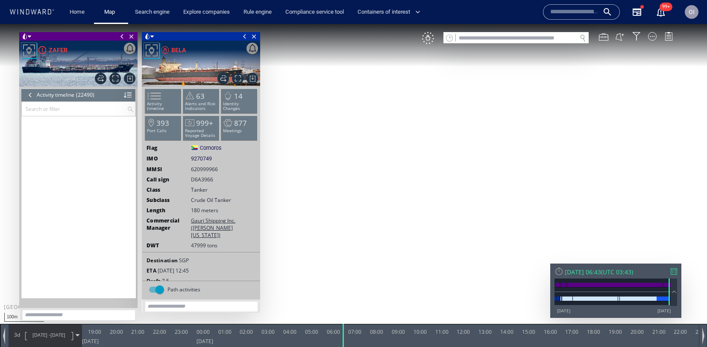
scroll to position [525162, 0]
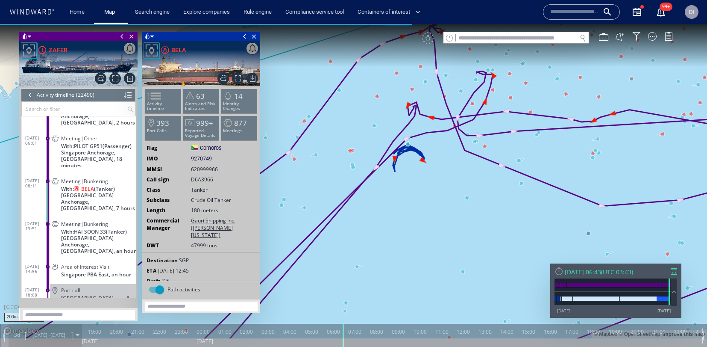
drag, startPoint x: 411, startPoint y: 160, endPoint x: 407, endPoint y: 199, distance: 39.1
click at [407, 199] on canvas "Map" at bounding box center [353, 181] width 707 height 314
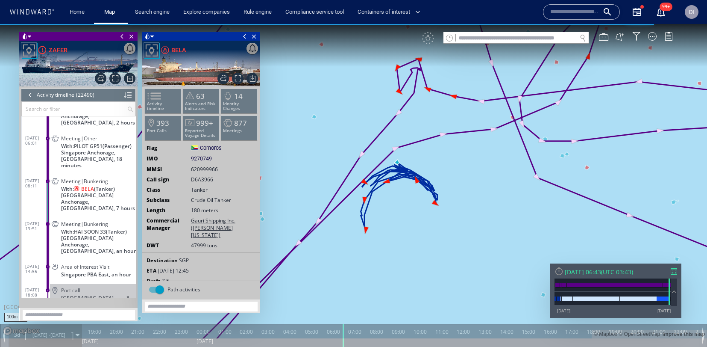
click at [119, 194] on span "[GEOGRAPHIC_DATA] Anchorage, [GEOGRAPHIC_DATA], 7 hours" at bounding box center [98, 201] width 75 height 19
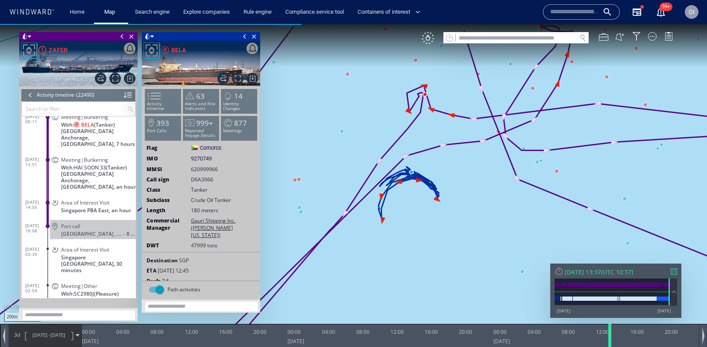
scroll to position [525186, 0]
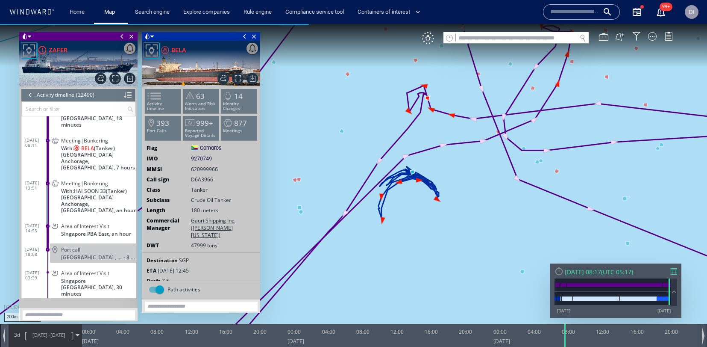
click at [566, 334] on div at bounding box center [566, 335] width 9 height 23
drag, startPoint x: 245, startPoint y: 36, endPoint x: 206, endPoint y: 43, distance: 39.1
click at [245, 36] on span at bounding box center [244, 36] width 9 height 9
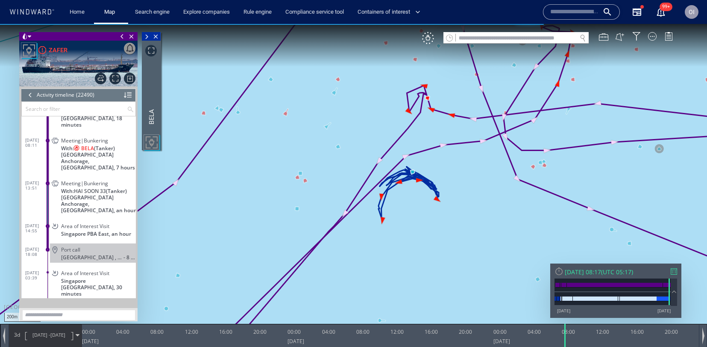
click at [124, 38] on span at bounding box center [122, 36] width 9 height 9
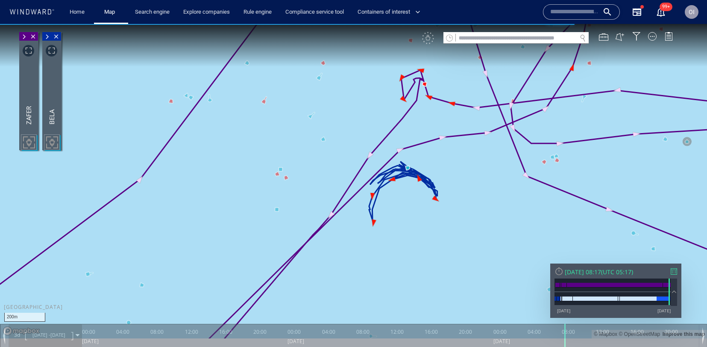
drag, startPoint x: 479, startPoint y: 186, endPoint x: 473, endPoint y: 219, distance: 33.0
click at [473, 219] on canvas "Map" at bounding box center [353, 181] width 707 height 314
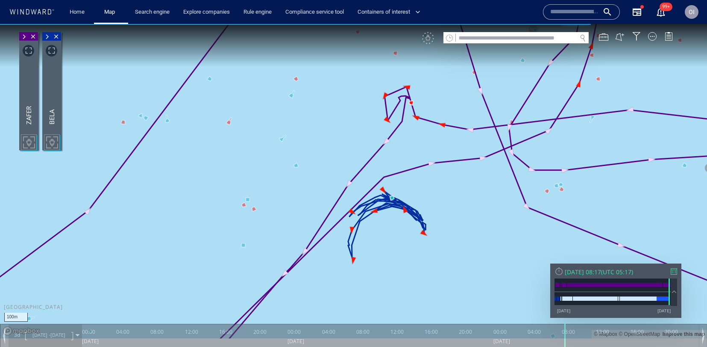
click at [478, 220] on canvas "Map" at bounding box center [353, 181] width 707 height 314
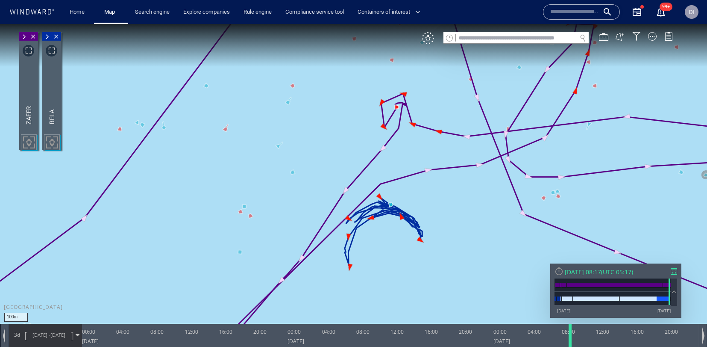
drag, startPoint x: 568, startPoint y: 338, endPoint x: 573, endPoint y: 345, distance: 9.1
click at [573, 345] on div at bounding box center [572, 335] width 9 height 23
click at [430, 38] on div "VM" at bounding box center [428, 38] width 12 height 12
drag, startPoint x: 572, startPoint y: 336, endPoint x: 617, endPoint y: 340, distance: 45.9
click at [617, 340] on div at bounding box center [620, 335] width 9 height 23
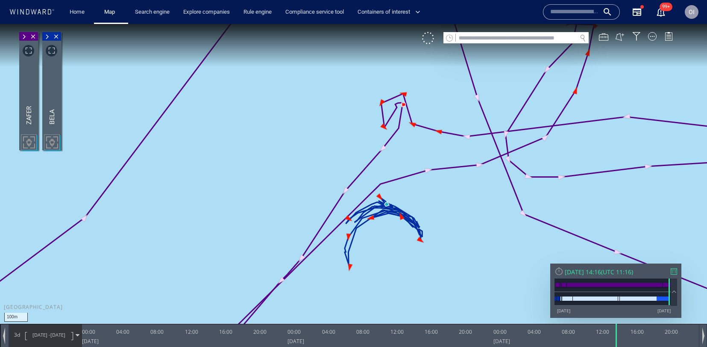
click at [24, 36] on span at bounding box center [23, 36] width 9 height 9
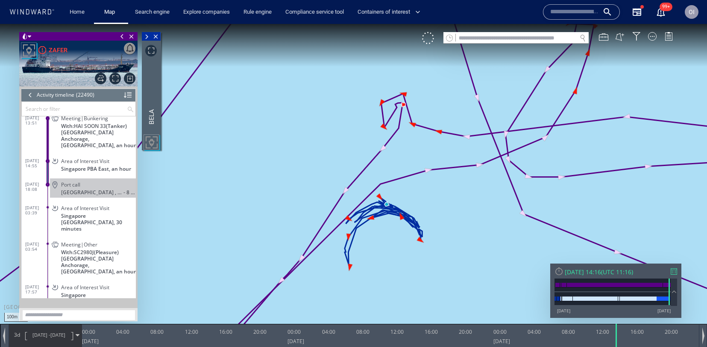
scroll to position [525234, 0]
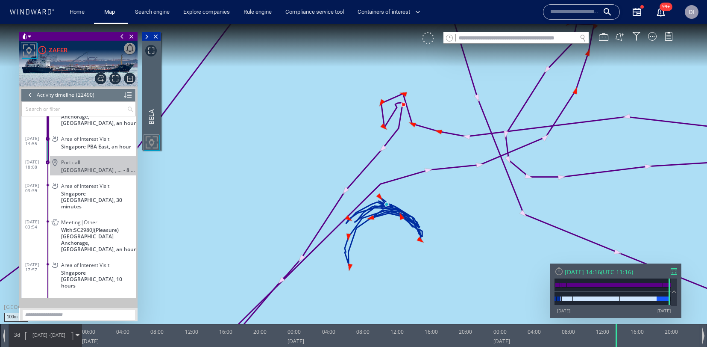
click at [433, 43] on div at bounding box center [428, 38] width 12 height 12
drag, startPoint x: 617, startPoint y: 337, endPoint x: 545, endPoint y: 335, distance: 72.7
click at [545, 335] on div at bounding box center [547, 335] width 9 height 23
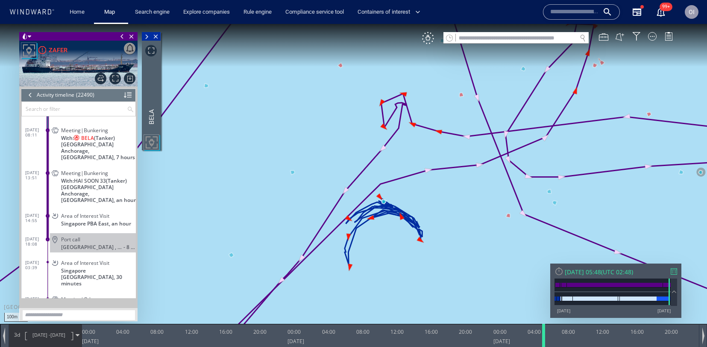
scroll to position [525139, 0]
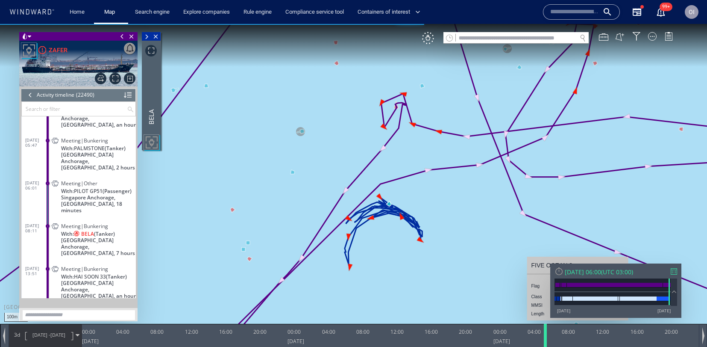
click at [545, 333] on div at bounding box center [547, 335] width 9 height 23
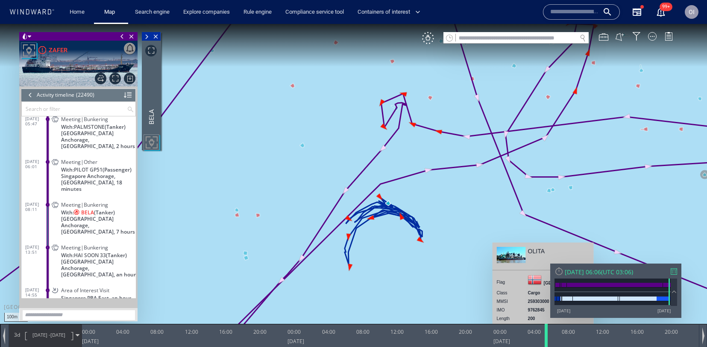
scroll to position [525162, 0]
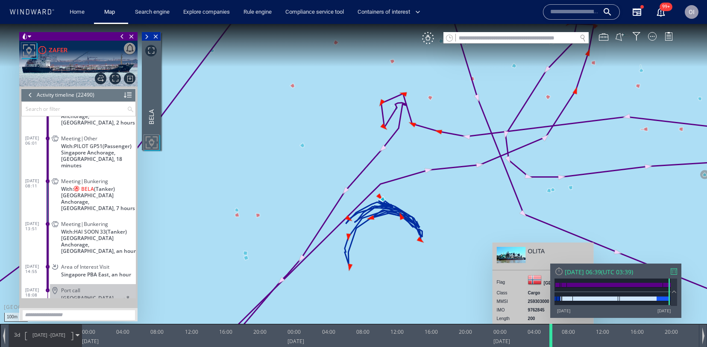
drag, startPoint x: 545, startPoint y: 334, endPoint x: 551, endPoint y: 334, distance: 5.6
click at [551, 334] on div at bounding box center [552, 335] width 9 height 23
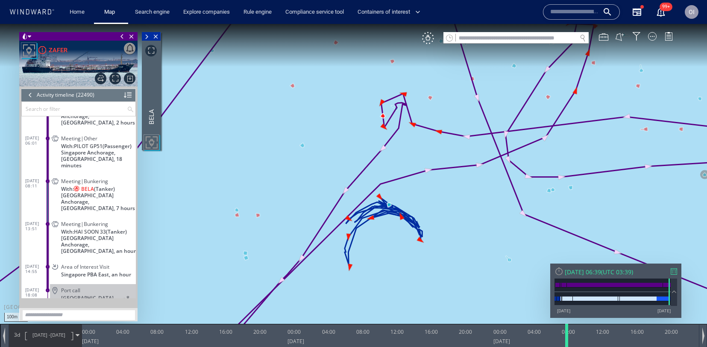
drag, startPoint x: 551, startPoint y: 336, endPoint x: 567, endPoint y: 336, distance: 15.8
click at [567, 336] on div at bounding box center [568, 335] width 9 height 23
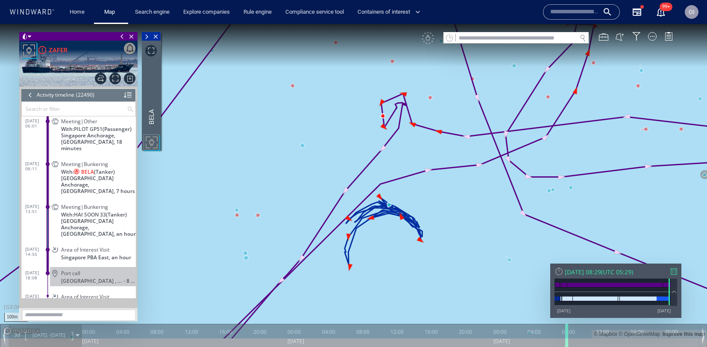
scroll to position [525186, 0]
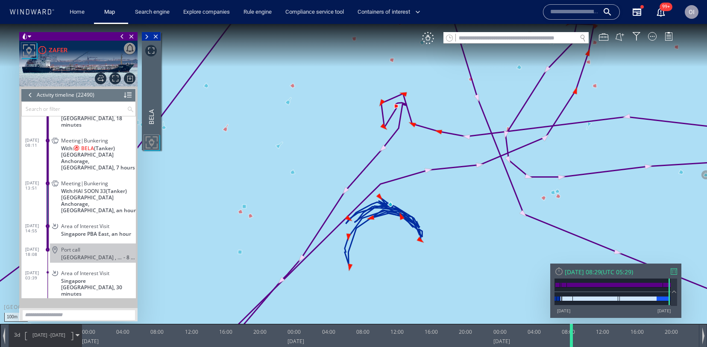
drag, startPoint x: 567, startPoint y: 336, endPoint x: 572, endPoint y: 336, distance: 4.7
click at [572, 336] on div at bounding box center [573, 335] width 9 height 23
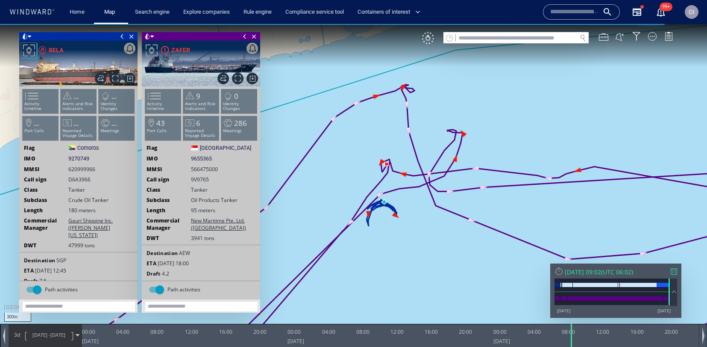
click at [394, 208] on canvas "Map" at bounding box center [353, 181] width 707 height 314
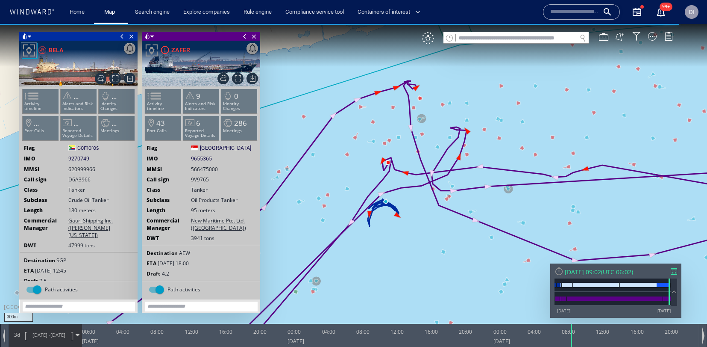
click at [351, 207] on div "300m © Mapbox © OpenStreetMap Improve this map" at bounding box center [353, 181] width 707 height 314
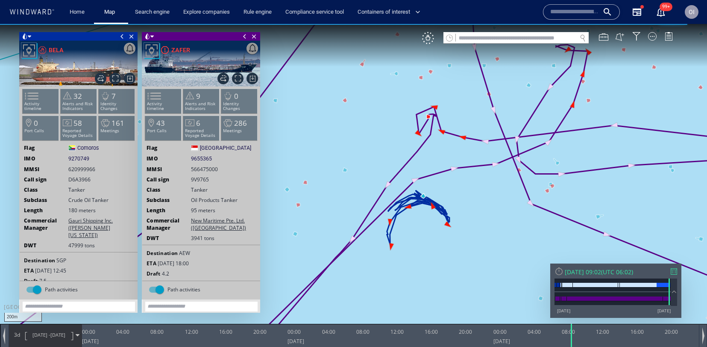
drag, startPoint x: 469, startPoint y: 206, endPoint x: 476, endPoint y: 210, distance: 7.5
click at [479, 211] on canvas "Map" at bounding box center [353, 181] width 707 height 314
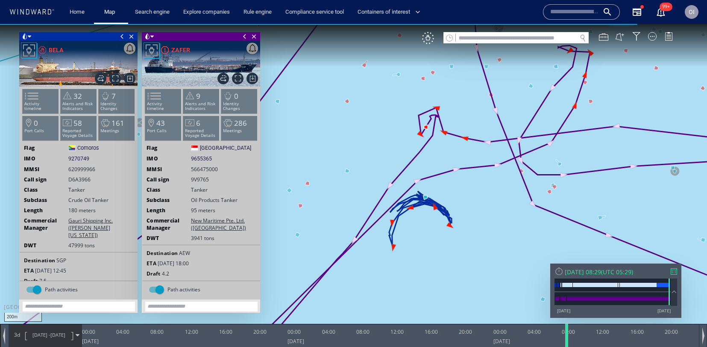
drag, startPoint x: 574, startPoint y: 338, endPoint x: 569, endPoint y: 339, distance: 4.8
click at [569, 339] on div at bounding box center [568, 335] width 9 height 23
click at [36, 115] on ul "Activity timeline 32 Alerts and Risk Indicators 7 Identity Changes 0 Port Calls…" at bounding box center [78, 116] width 115 height 60
click at [168, 92] on li "Activity timeline" at bounding box center [163, 100] width 36 height 25
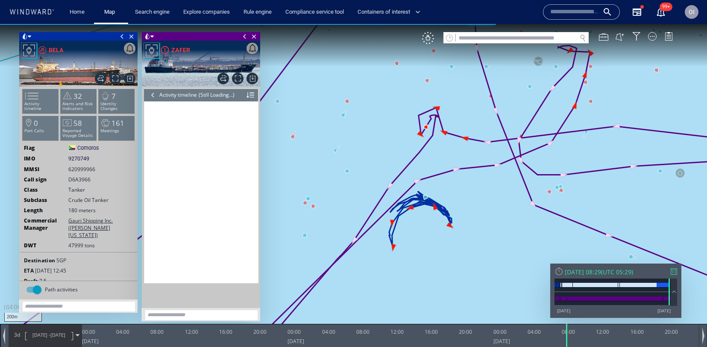
scroll to position [7970, 0]
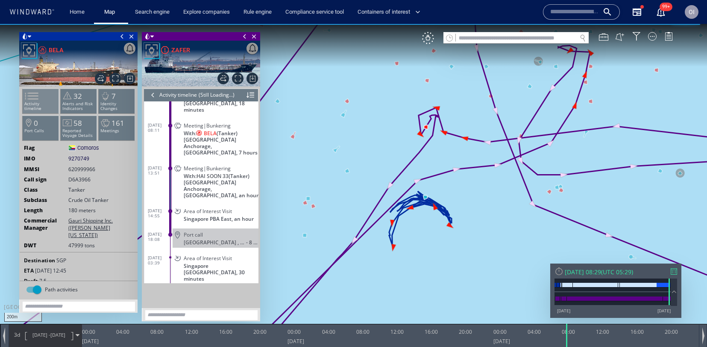
click at [33, 91] on span at bounding box center [26, 96] width 13 height 12
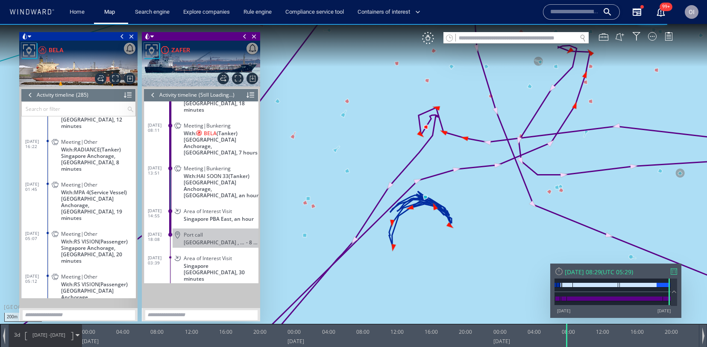
scroll to position [6445, 0]
click at [242, 136] on span "[GEOGRAPHIC_DATA] Anchorage, [GEOGRAPHIC_DATA], 7 hours" at bounding box center [221, 145] width 75 height 19
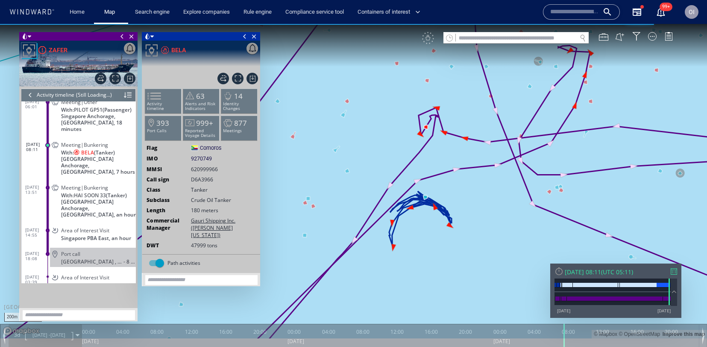
scroll to position [7946, 0]
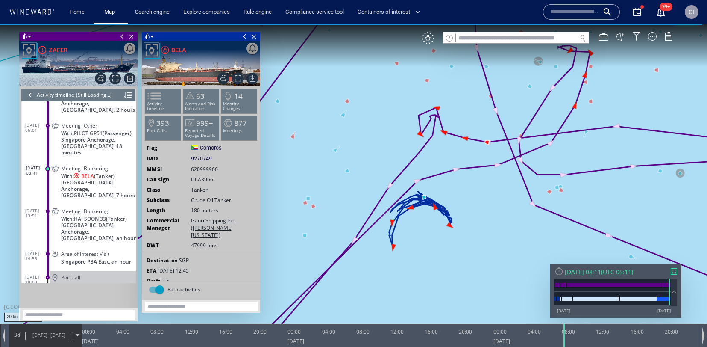
click at [153, 77] on img at bounding box center [201, 64] width 118 height 46
click at [156, 98] on span at bounding box center [149, 96] width 13 height 12
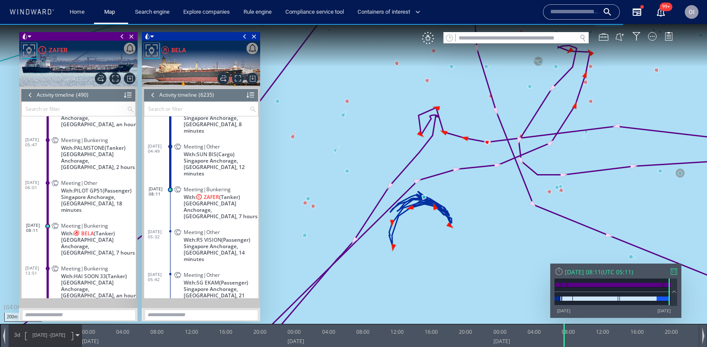
scroll to position [7974, 0]
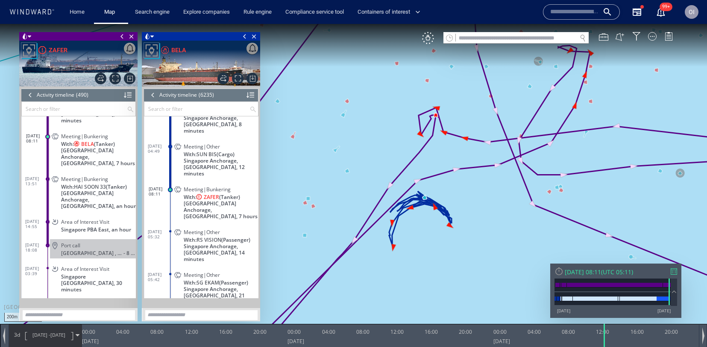
drag, startPoint x: 567, startPoint y: 340, endPoint x: 604, endPoint y: 291, distance: 61.9
click at [608, 340] on div at bounding box center [605, 335] width 9 height 23
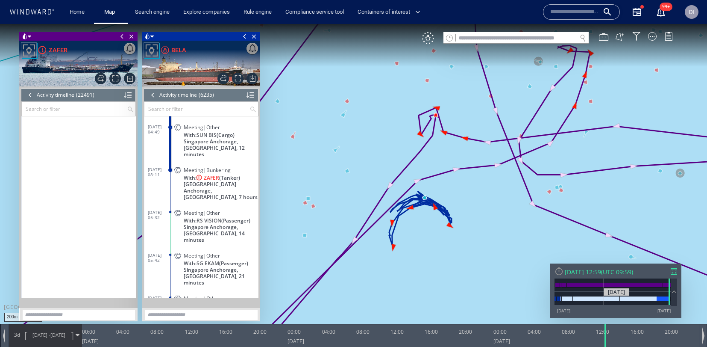
scroll to position [145220, 0]
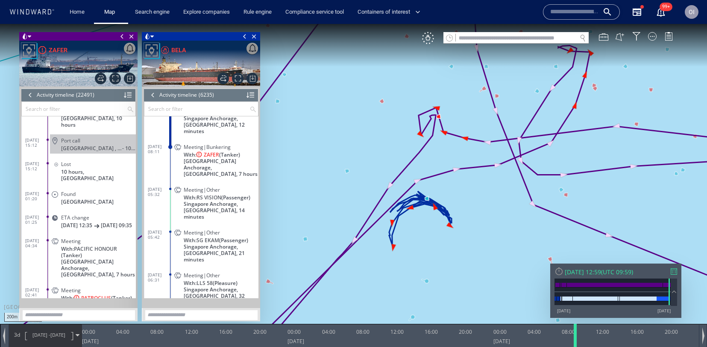
drag, startPoint x: 605, startPoint y: 335, endPoint x: 575, endPoint y: 336, distance: 29.9
click at [575, 336] on div at bounding box center [577, 335] width 9 height 23
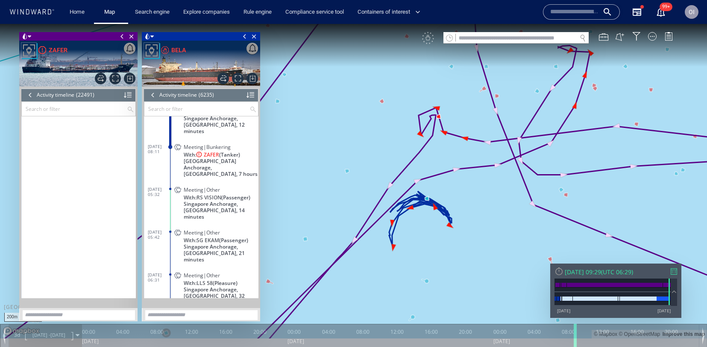
scroll to position [525186, 0]
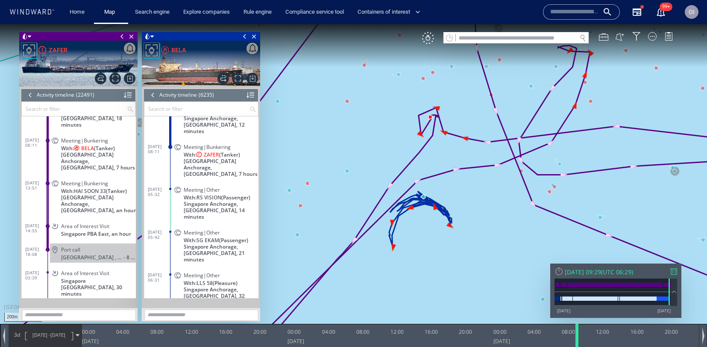
click at [580, 338] on div at bounding box center [578, 335] width 9 height 23
drag, startPoint x: 581, startPoint y: 333, endPoint x: 569, endPoint y: 333, distance: 12.8
click at [570, 334] on div at bounding box center [569, 335] width 9 height 23
click at [426, 41] on div "VM" at bounding box center [428, 38] width 12 height 12
click at [196, 200] on span "Singapore Anchorage, Singapore, 14 minutes" at bounding box center [221, 209] width 75 height 19
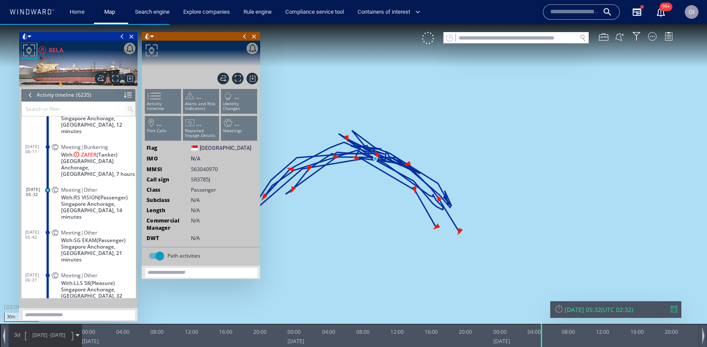
click at [112, 158] on span "Singapore Anchorage, Singapore, 7 hours" at bounding box center [98, 167] width 75 height 19
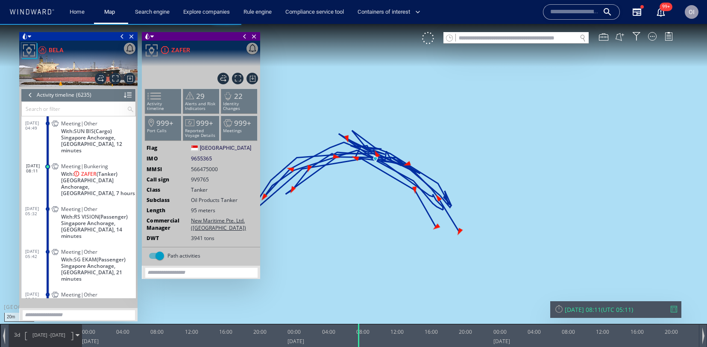
scroll to position [145197, 0]
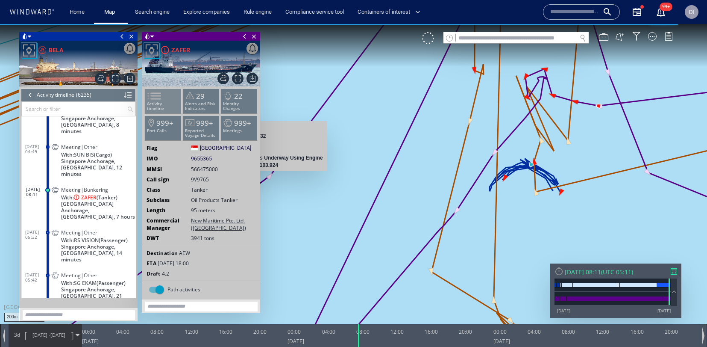
click at [156, 102] on span at bounding box center [149, 96] width 13 height 12
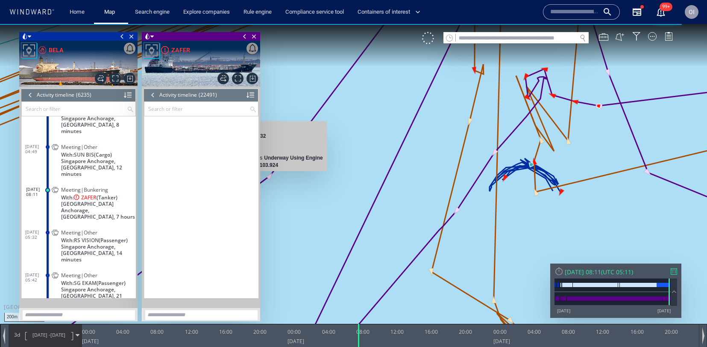
scroll to position [525162, 0]
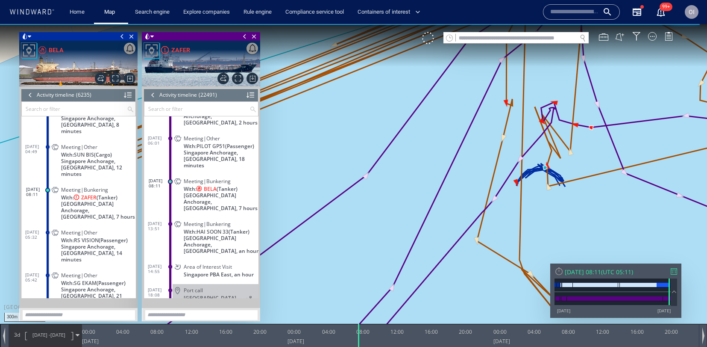
drag, startPoint x: 571, startPoint y: 176, endPoint x: 489, endPoint y: 247, distance: 108.2
click at [489, 247] on canvas "Map" at bounding box center [353, 181] width 707 height 314
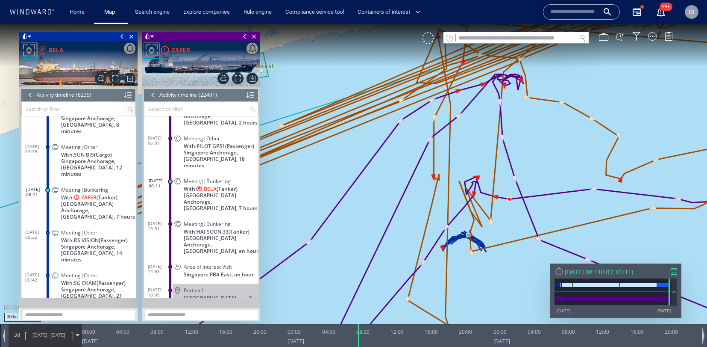
click at [493, 237] on canvas "Map" at bounding box center [353, 181] width 707 height 314
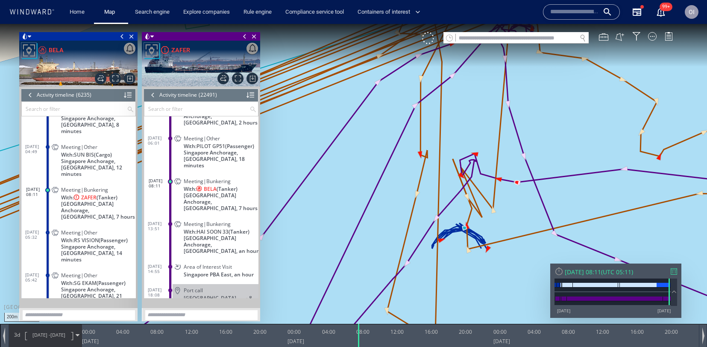
drag, startPoint x: 490, startPoint y: 227, endPoint x: 273, endPoint y: 180, distance: 221.7
click at [479, 217] on canvas "Map" at bounding box center [353, 181] width 707 height 314
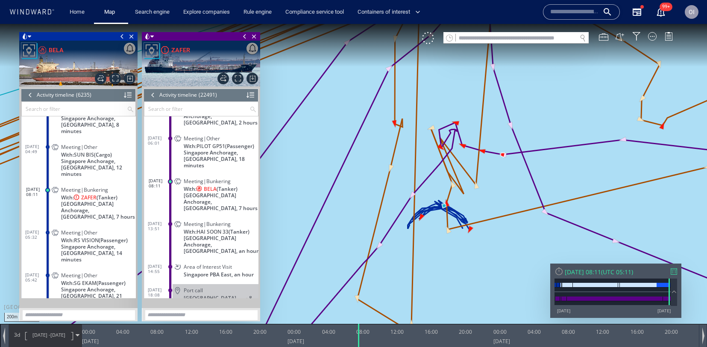
click at [102, 200] on span "Singapore Anchorage, Singapore, 7 hours" at bounding box center [98, 209] width 75 height 19
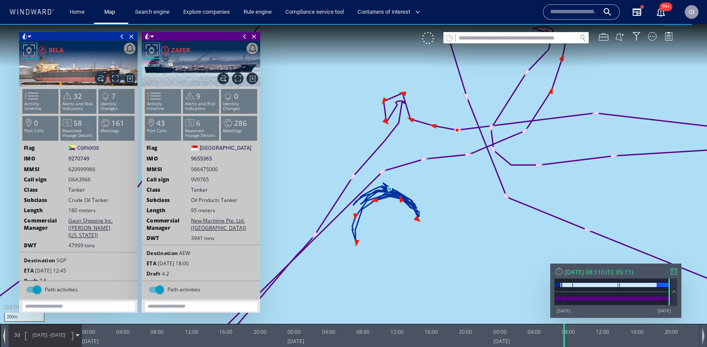
drag, startPoint x: 433, startPoint y: 202, endPoint x: 397, endPoint y: 194, distance: 36.4
click at [436, 204] on canvas "Map" at bounding box center [353, 181] width 707 height 314
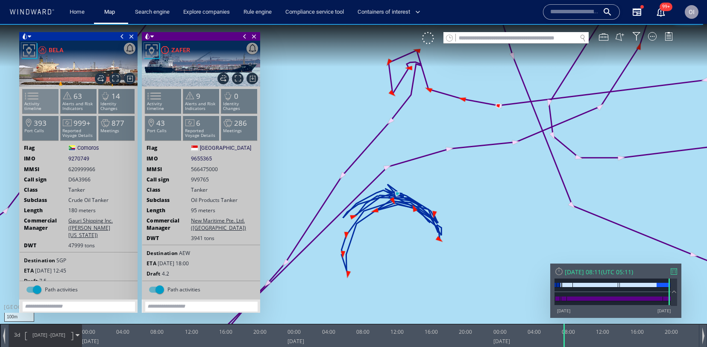
click at [33, 99] on span at bounding box center [26, 96] width 13 height 12
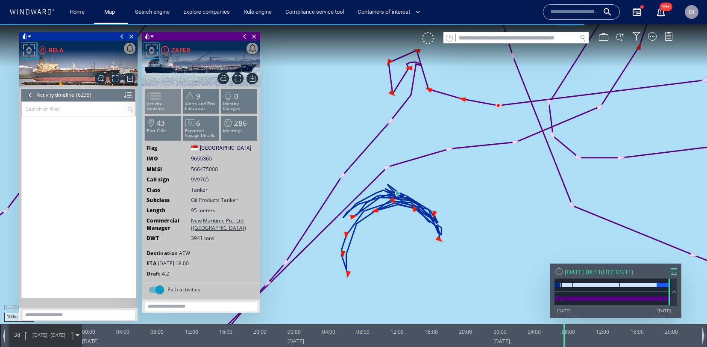
scroll to position [145197, 0]
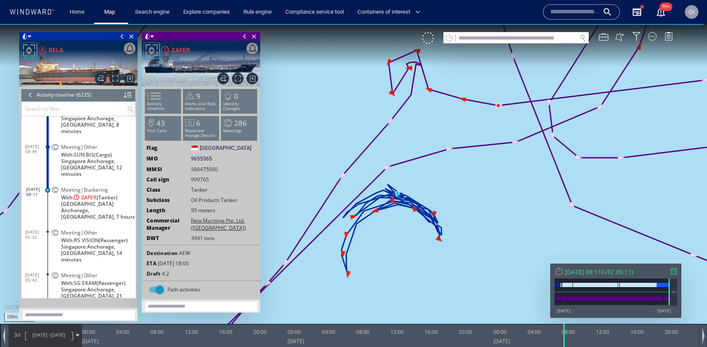
click at [115, 200] on span "[GEOGRAPHIC_DATA] Anchorage, [GEOGRAPHIC_DATA], 7 hours" at bounding box center [98, 209] width 75 height 19
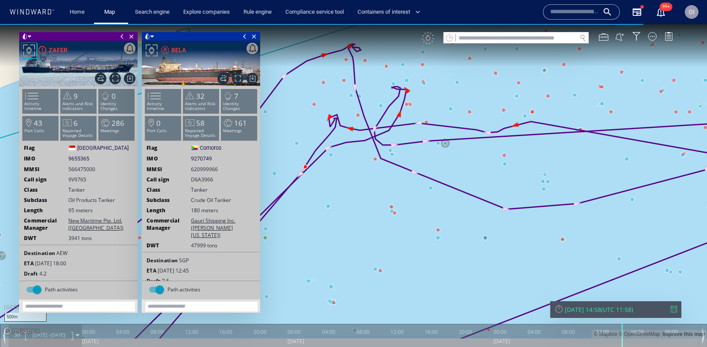
click at [384, 184] on canvas "Map" at bounding box center [353, 181] width 707 height 314
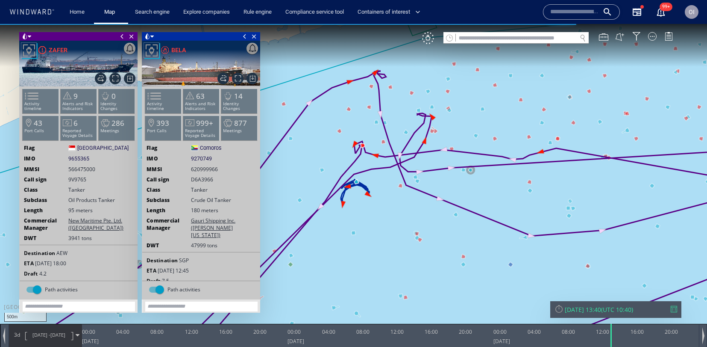
drag, startPoint x: 622, startPoint y: 333, endPoint x: 600, endPoint y: 328, distance: 22.1
click at [610, 333] on div at bounding box center [612, 335] width 9 height 23
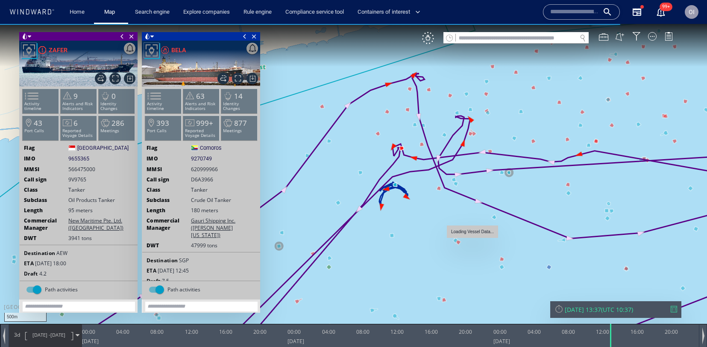
drag, startPoint x: 457, startPoint y: 244, endPoint x: 471, endPoint y: 244, distance: 14.1
click at [471, 244] on canvas "Map" at bounding box center [353, 181] width 707 height 314
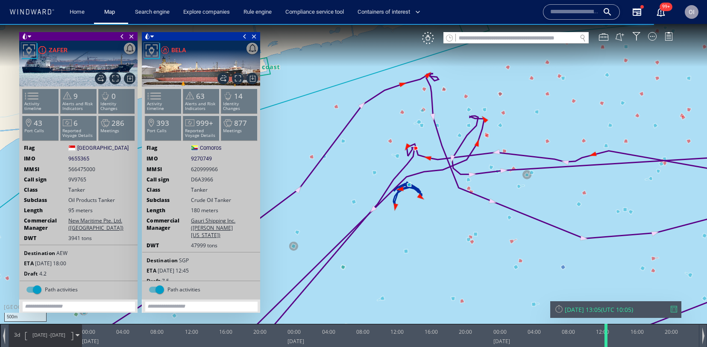
drag, startPoint x: 611, startPoint y: 341, endPoint x: 606, endPoint y: 340, distance: 4.7
click at [606, 340] on div at bounding box center [608, 335] width 9 height 23
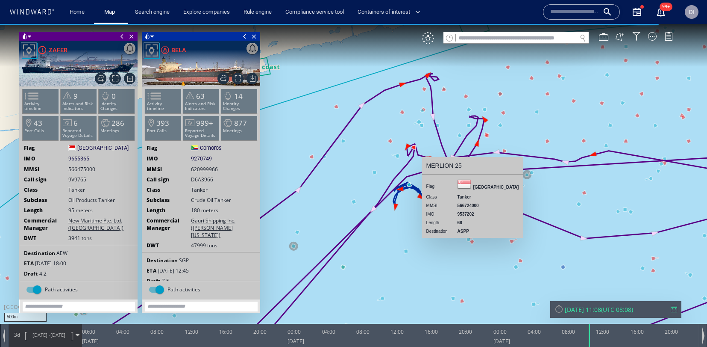
drag, startPoint x: 600, startPoint y: 340, endPoint x: 587, endPoint y: 340, distance: 12.8
click at [588, 340] on div at bounding box center [590, 335] width 9 height 23
drag, startPoint x: 578, startPoint y: 343, endPoint x: 569, endPoint y: 343, distance: 9.0
click at [569, 343] on div at bounding box center [572, 335] width 9 height 23
drag, startPoint x: 569, startPoint y: 340, endPoint x: 564, endPoint y: 340, distance: 5.1
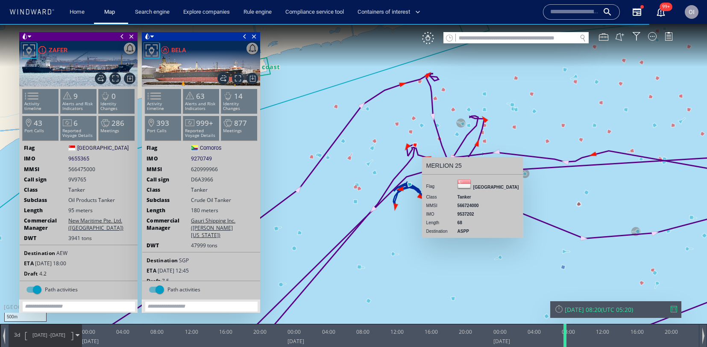
click at [564, 340] on div at bounding box center [567, 335] width 9 height 23
click at [568, 340] on div at bounding box center [568, 335] width 9 height 23
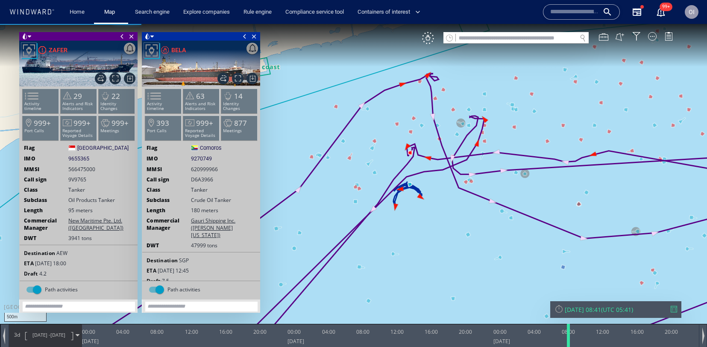
click at [567, 330] on div at bounding box center [570, 335] width 9 height 23
drag, startPoint x: 567, startPoint y: 330, endPoint x: 573, endPoint y: 330, distance: 5.6
click at [573, 330] on div at bounding box center [570, 335] width 9 height 23
drag, startPoint x: 574, startPoint y: 335, endPoint x: 579, endPoint y: 334, distance: 5.1
click at [579, 334] on div at bounding box center [581, 335] width 9 height 23
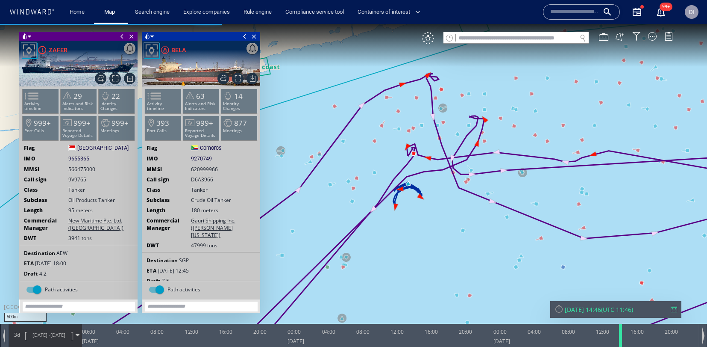
drag, startPoint x: 580, startPoint y: 331, endPoint x: 622, endPoint y: 330, distance: 41.5
click at [622, 330] on div at bounding box center [622, 335] width 9 height 23
click at [624, 337] on div at bounding box center [623, 335] width 9 height 23
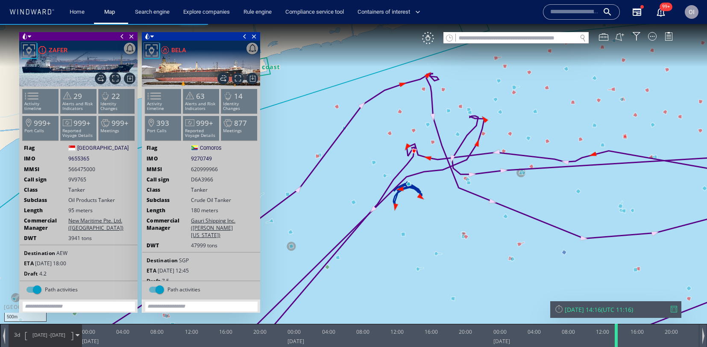
drag, startPoint x: 626, startPoint y: 337, endPoint x: 617, endPoint y: 337, distance: 8.6
click at [617, 337] on div at bounding box center [618, 335] width 9 height 23
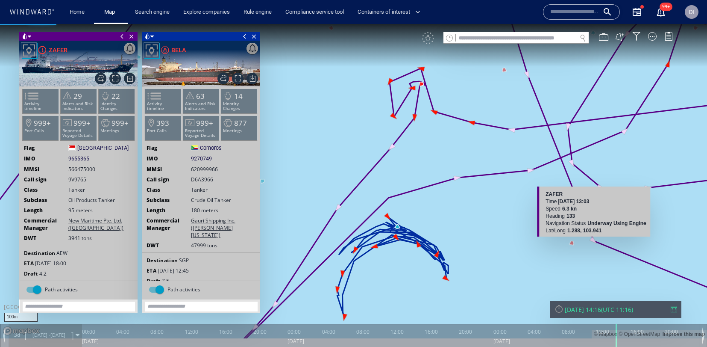
drag, startPoint x: 609, startPoint y: 220, endPoint x: 589, endPoint y: 245, distance: 32.8
click at [589, 245] on canvas "Map" at bounding box center [353, 181] width 707 height 314
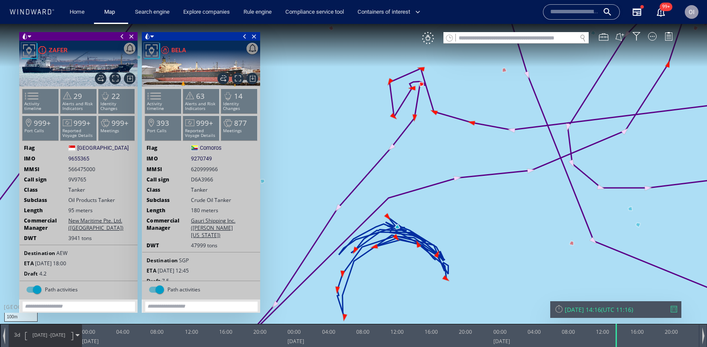
click at [571, 335] on div "08:00" at bounding box center [568, 331] width 13 height 14
drag, startPoint x: 618, startPoint y: 331, endPoint x: 570, endPoint y: 334, distance: 48.0
click at [570, 334] on div at bounding box center [571, 335] width 9 height 23
drag, startPoint x: 568, startPoint y: 339, endPoint x: 574, endPoint y: 338, distance: 6.4
click at [574, 338] on div at bounding box center [575, 335] width 9 height 23
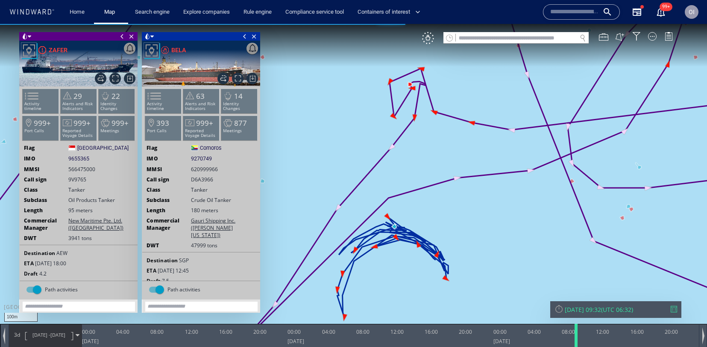
click at [578, 338] on div at bounding box center [578, 335] width 9 height 23
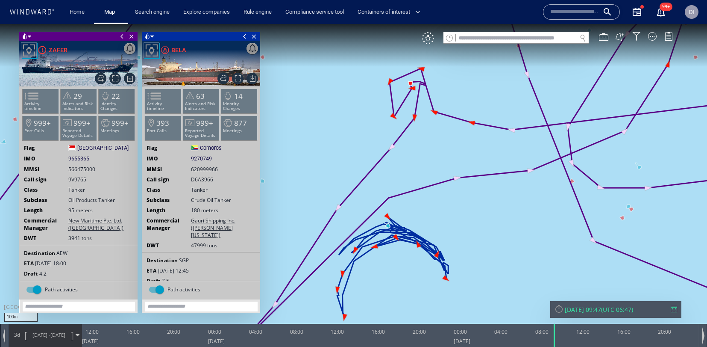
drag, startPoint x: 326, startPoint y: 338, endPoint x: 236, endPoint y: 337, distance: 90.2
drag, startPoint x: 556, startPoint y: 336, endPoint x: 588, endPoint y: 330, distance: 33.1
click at [588, 330] on div at bounding box center [585, 335] width 9 height 23
click at [533, 40] on input "text" at bounding box center [516, 38] width 121 height 12
paste input "*******"
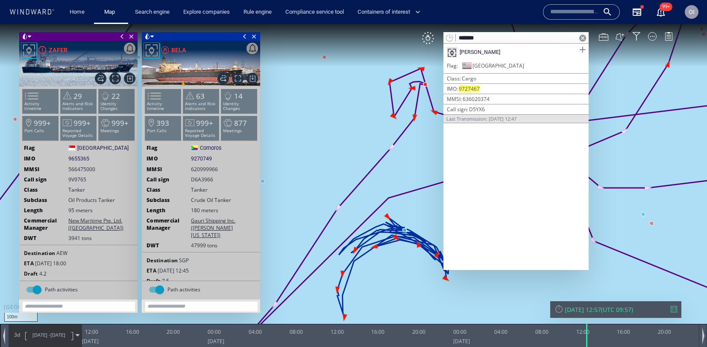
type input "*******"
click at [584, 48] on span at bounding box center [582, 49] width 11 height 11
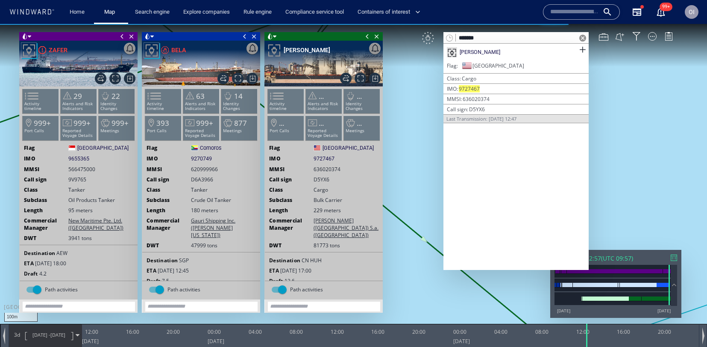
click at [430, 43] on div "VM" at bounding box center [428, 38] width 12 height 12
drag, startPoint x: 582, startPoint y: 35, endPoint x: 584, endPoint y: 76, distance: 40.2
click at [582, 35] on span at bounding box center [583, 38] width 7 height 7
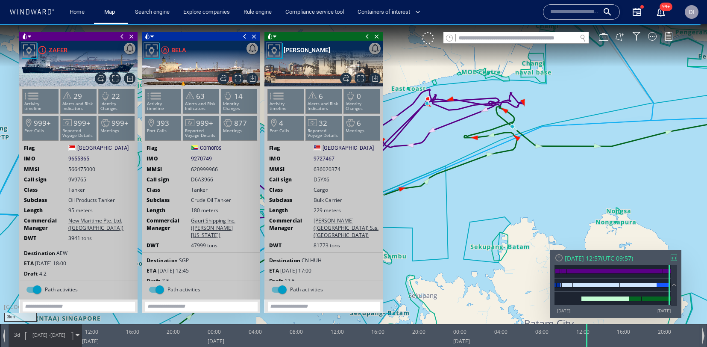
drag, startPoint x: 450, startPoint y: 130, endPoint x: 531, endPoint y: 120, distance: 81.8
click at [531, 120] on canvas "Map" at bounding box center [353, 181] width 707 height 314
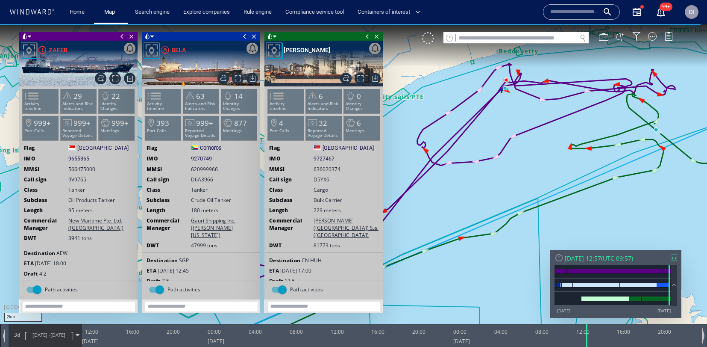
drag, startPoint x: 520, startPoint y: 116, endPoint x: 524, endPoint y: 147, distance: 30.6
click at [525, 147] on canvas "Map" at bounding box center [353, 181] width 707 height 314
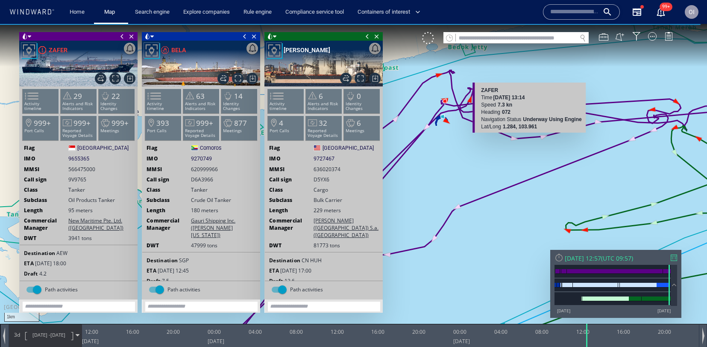
drag, startPoint x: 591, startPoint y: 141, endPoint x: 532, endPoint y: 142, distance: 59.0
click at [532, 142] on canvas "Map" at bounding box center [353, 181] width 707 height 314
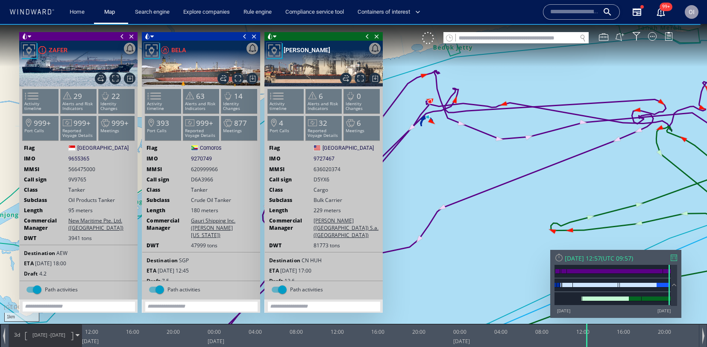
click at [617, 162] on canvas "Map" at bounding box center [353, 181] width 707 height 314
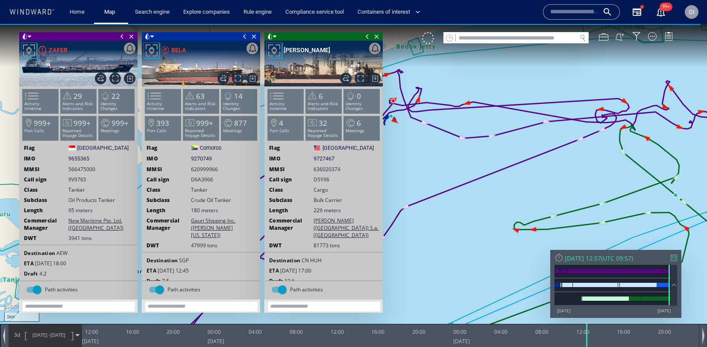
drag, startPoint x: 505, startPoint y: 183, endPoint x: 538, endPoint y: 181, distance: 32.6
click at [537, 183] on canvas "Map" at bounding box center [353, 181] width 707 height 314
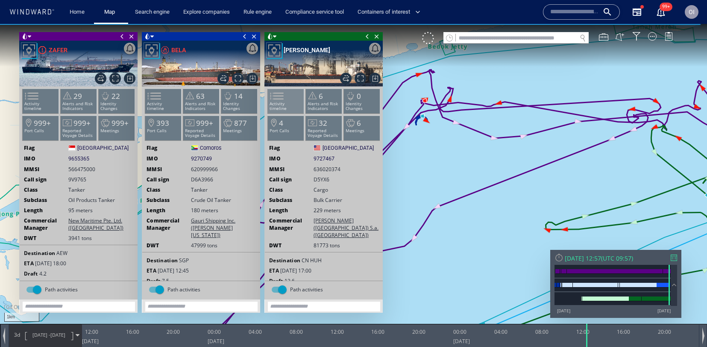
click at [278, 101] on span at bounding box center [271, 96] width 13 height 12
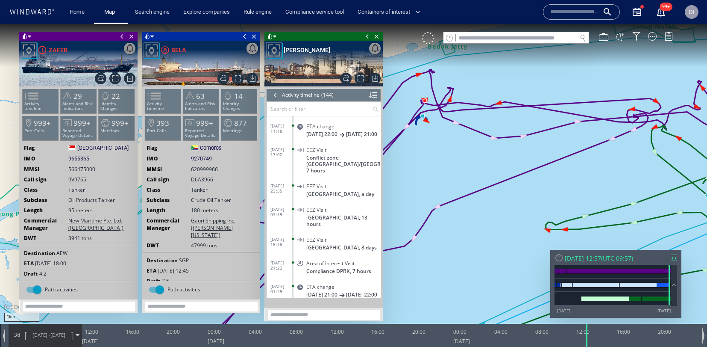
scroll to position [2121, 0]
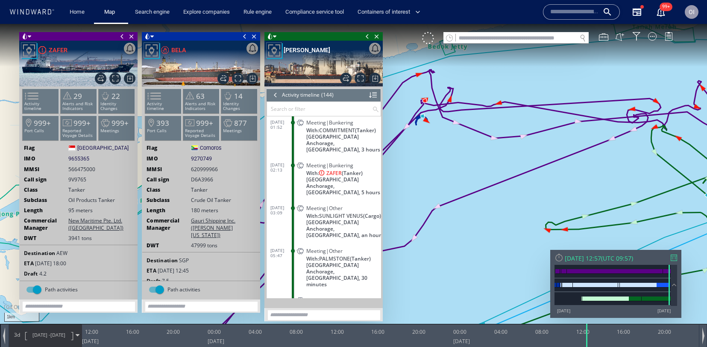
click at [364, 176] on span "Singapore Anchorage, Singapore, 5 hours" at bounding box center [343, 185] width 75 height 19
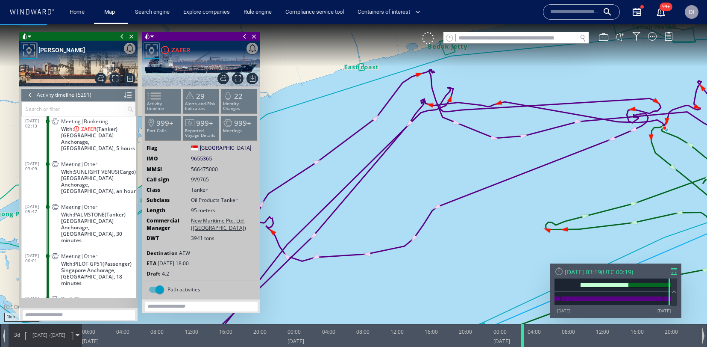
scroll to position [123144, 0]
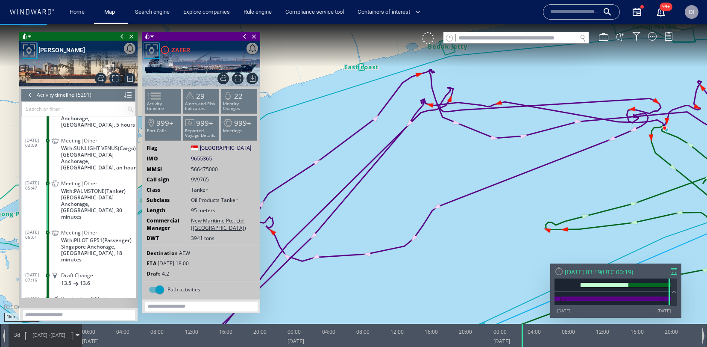
drag, startPoint x: 513, startPoint y: 336, endPoint x: 535, endPoint y: 328, distance: 23.8
click at [522, 335] on div at bounding box center [523, 335] width 9 height 23
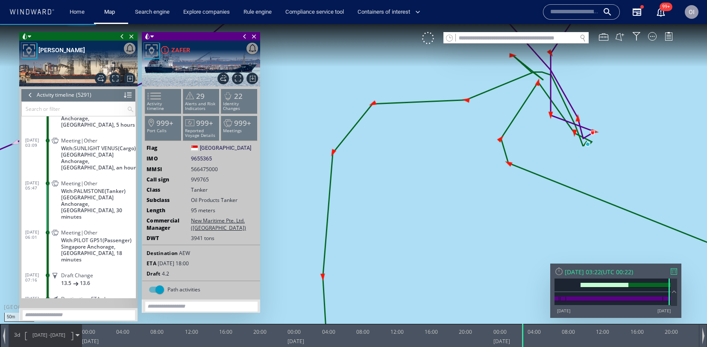
drag, startPoint x: 620, startPoint y: 143, endPoint x: 533, endPoint y: 157, distance: 87.4
click at [533, 157] on canvas "Map" at bounding box center [353, 181] width 707 height 314
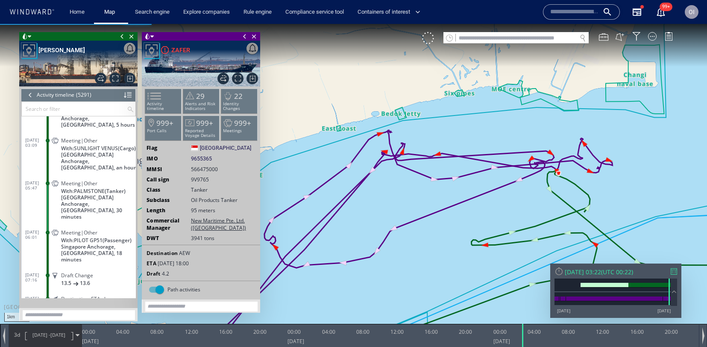
drag, startPoint x: 489, startPoint y: 196, endPoint x: 530, endPoint y: 195, distance: 41.0
click at [530, 195] on canvas "Map" at bounding box center [353, 181] width 707 height 314
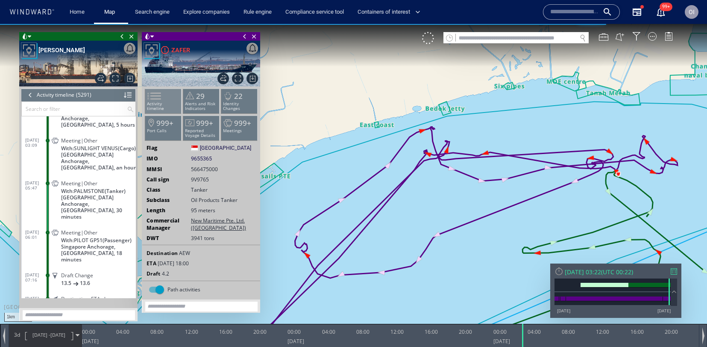
click at [172, 99] on li "Activity timeline" at bounding box center [163, 100] width 36 height 25
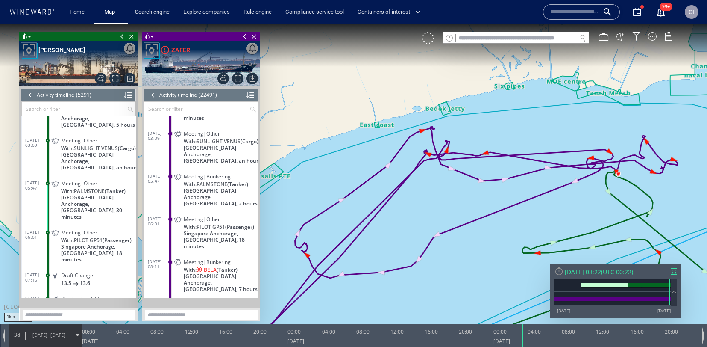
scroll to position [525131, 0]
click at [489, 41] on input "text" at bounding box center [516, 38] width 121 height 12
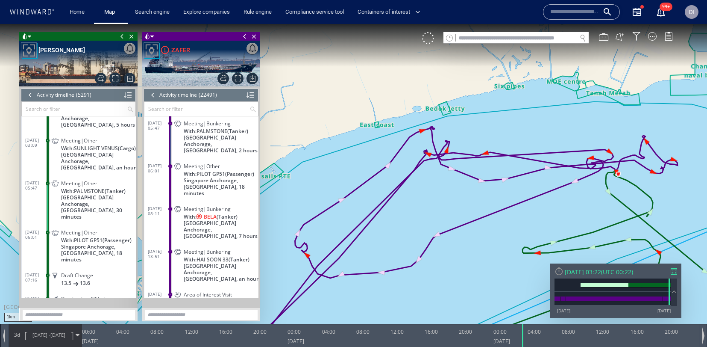
scroll to position [525157, 0]
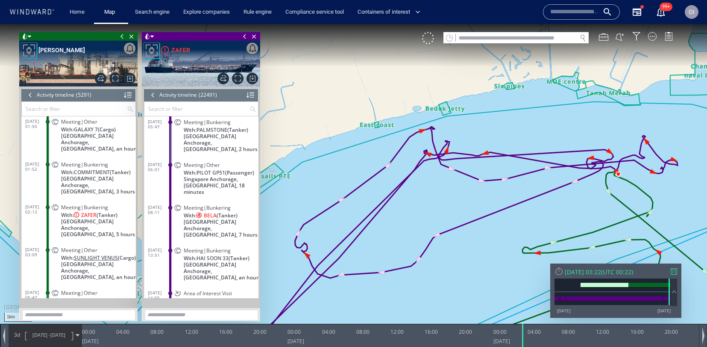
scroll to position [123073, 0]
click at [234, 218] on span "[GEOGRAPHIC_DATA] Anchorage, [GEOGRAPHIC_DATA], 7 hours" at bounding box center [221, 227] width 75 height 19
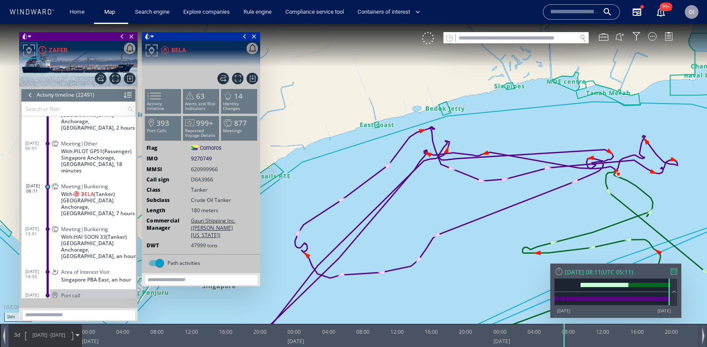
scroll to position [525162, 0]
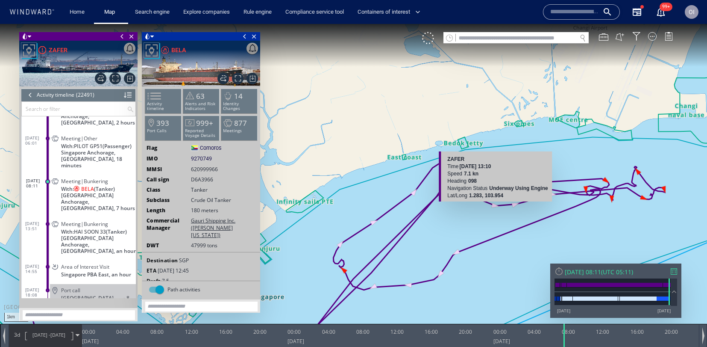
drag, startPoint x: 571, startPoint y: 204, endPoint x: 514, endPoint y: 203, distance: 57.3
click at [492, 203] on canvas "Map" at bounding box center [353, 181] width 707 height 314
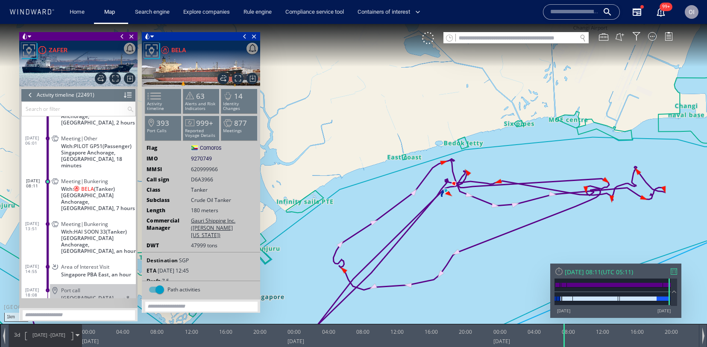
click at [503, 43] on div "VM" at bounding box center [551, 38] width 259 height 12
click at [506, 40] on input "text" at bounding box center [516, 38] width 121 height 12
paste input "****"
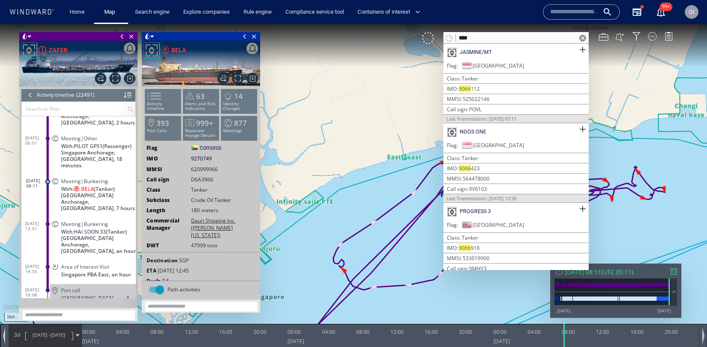
type input "****"
click at [582, 39] on span at bounding box center [583, 38] width 7 height 7
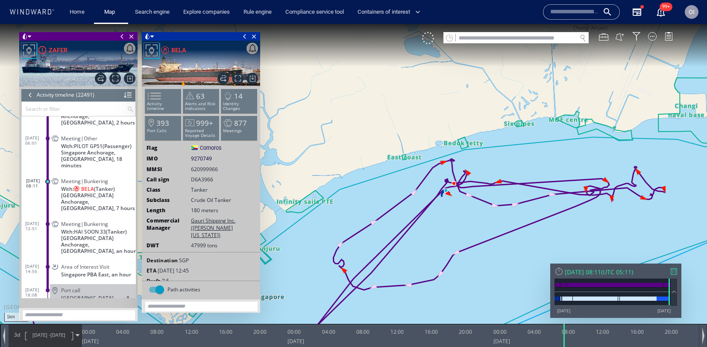
click at [513, 44] on canvas "Map" at bounding box center [353, 181] width 707 height 314
click at [514, 40] on input "text" at bounding box center [516, 38] width 121 height 12
paste input "*******"
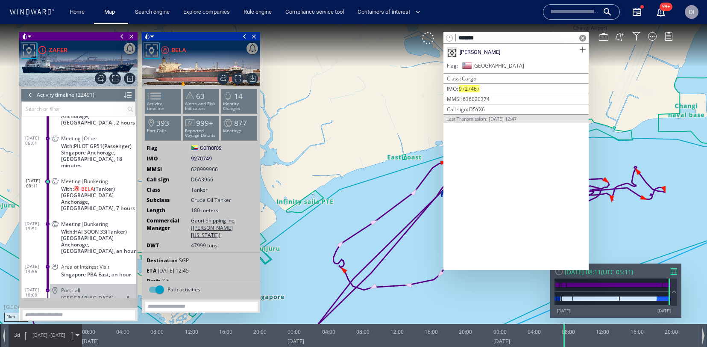
type input "*******"
click at [587, 50] on span at bounding box center [582, 49] width 11 height 11
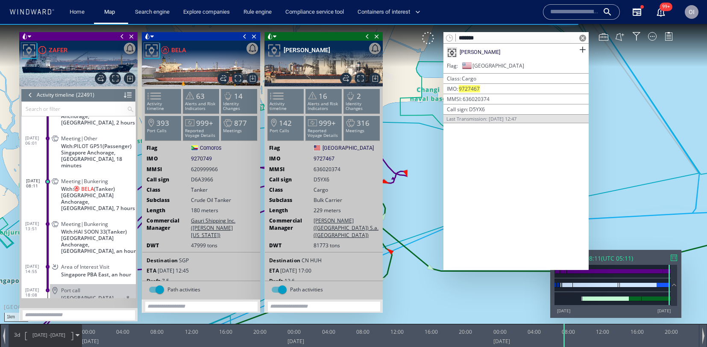
drag, startPoint x: 585, startPoint y: 38, endPoint x: 590, endPoint y: 113, distance: 75.4
click at [585, 38] on span at bounding box center [583, 38] width 7 height 7
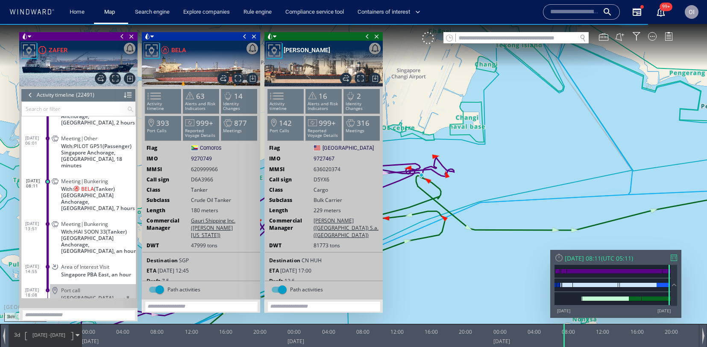
drag, startPoint x: 504, startPoint y: 176, endPoint x: 582, endPoint y: 168, distance: 78.1
click at [582, 168] on canvas "Map" at bounding box center [353, 181] width 707 height 314
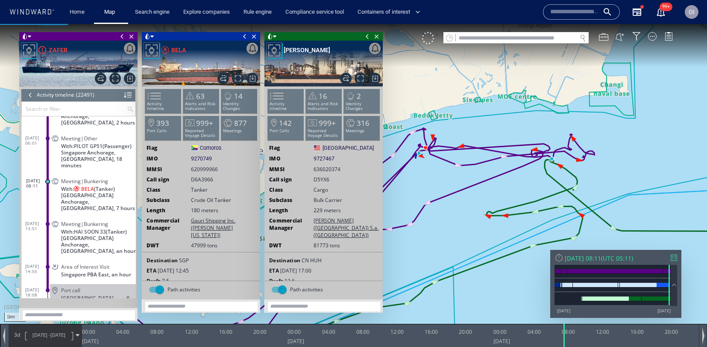
drag, startPoint x: 464, startPoint y: 176, endPoint x: 492, endPoint y: 177, distance: 28.2
click at [492, 177] on canvas "Map" at bounding box center [353, 181] width 707 height 314
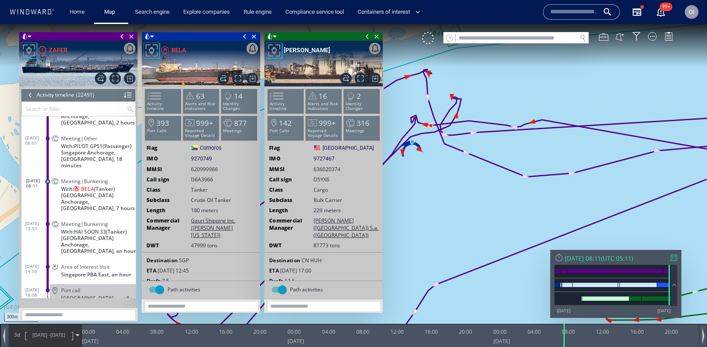
drag, startPoint x: 415, startPoint y: 155, endPoint x: 496, endPoint y: 186, distance: 86.9
click at [496, 186] on canvas "Map" at bounding box center [353, 181] width 707 height 314
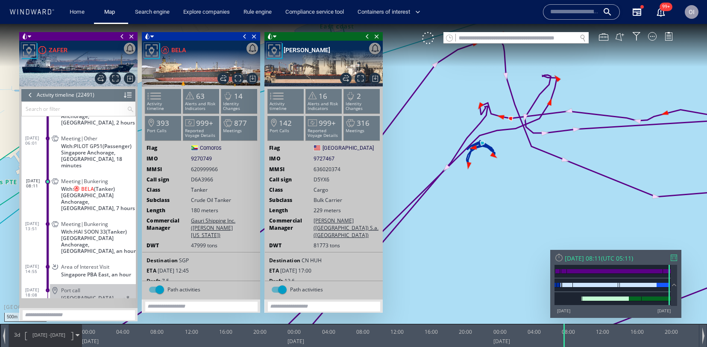
drag, startPoint x: 571, startPoint y: 228, endPoint x: 520, endPoint y: 228, distance: 50.9
click at [518, 227] on canvas "Map" at bounding box center [353, 181] width 707 height 314
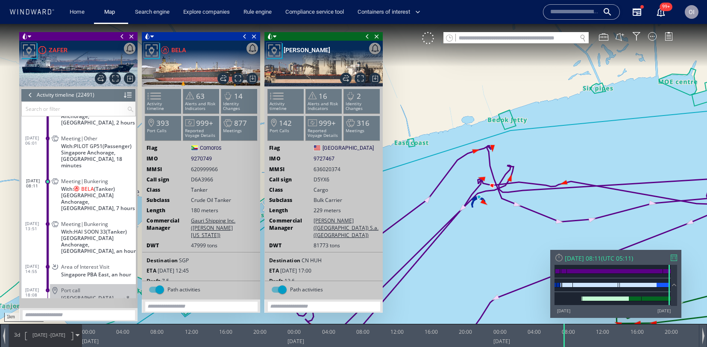
drag, startPoint x: 554, startPoint y: 229, endPoint x: 490, endPoint y: 215, distance: 64.8
click at [490, 215] on canvas "Map" at bounding box center [353, 181] width 707 height 314
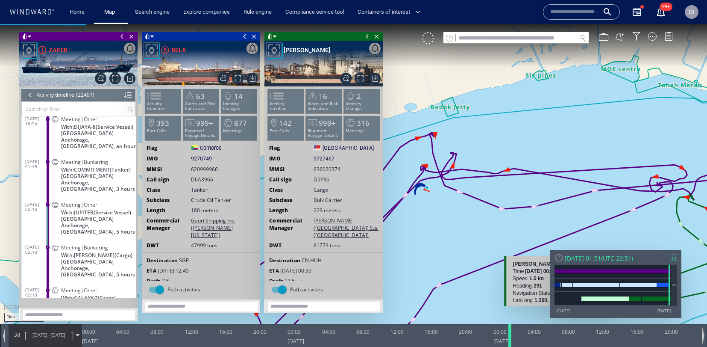
scroll to position [524974, 0]
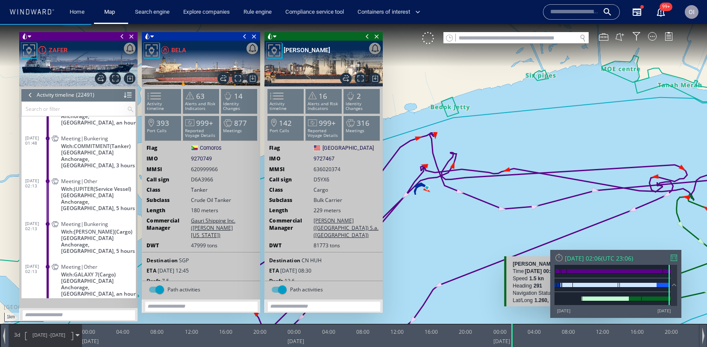
drag, startPoint x: 565, startPoint y: 342, endPoint x: 611, endPoint y: 299, distance: 63.2
click at [512, 343] on div at bounding box center [513, 335] width 9 height 23
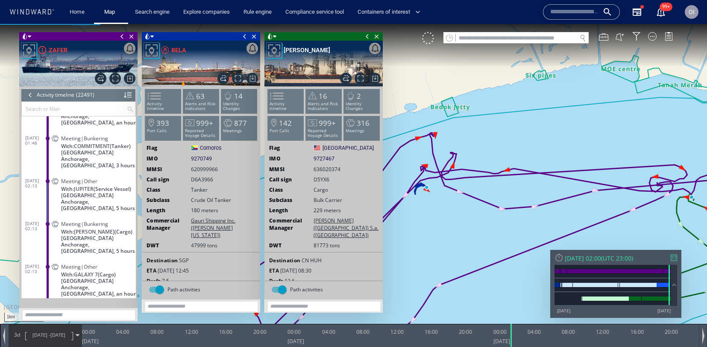
drag, startPoint x: 619, startPoint y: 222, endPoint x: 609, endPoint y: 218, distance: 11.0
click at [614, 222] on canvas "Map" at bounding box center [353, 181] width 707 height 314
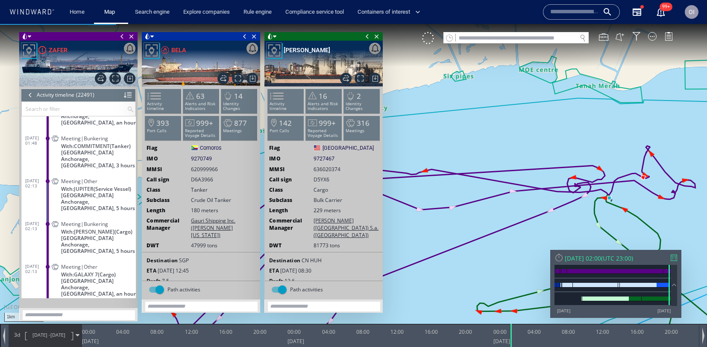
drag, startPoint x: 666, startPoint y: 209, endPoint x: 607, endPoint y: 202, distance: 58.9
click at [666, 209] on canvas "Map" at bounding box center [353, 181] width 707 height 314
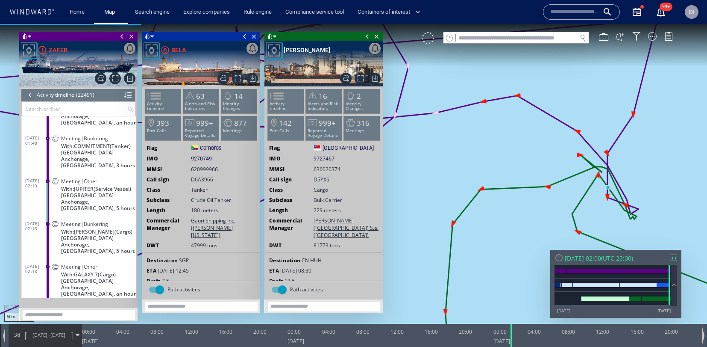
drag, startPoint x: 666, startPoint y: 209, endPoint x: 610, endPoint y: 198, distance: 56.5
click at [610, 198] on canvas "Map" at bounding box center [353, 181] width 707 height 314
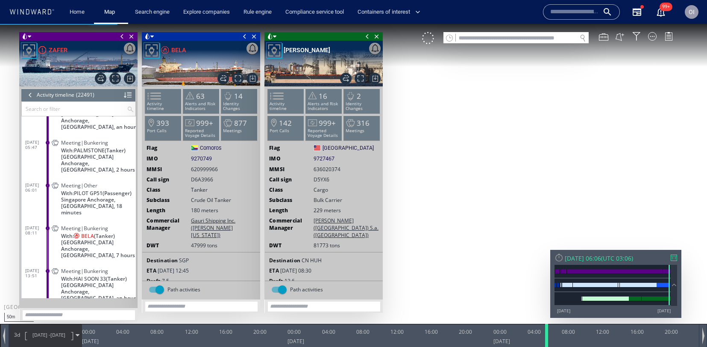
scroll to position [525162, 0]
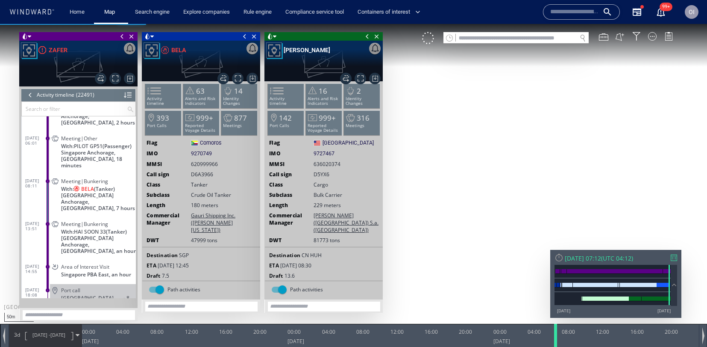
drag, startPoint x: 512, startPoint y: 337, endPoint x: 557, endPoint y: 336, distance: 44.9
click at [556, 336] on div at bounding box center [557, 335] width 9 height 23
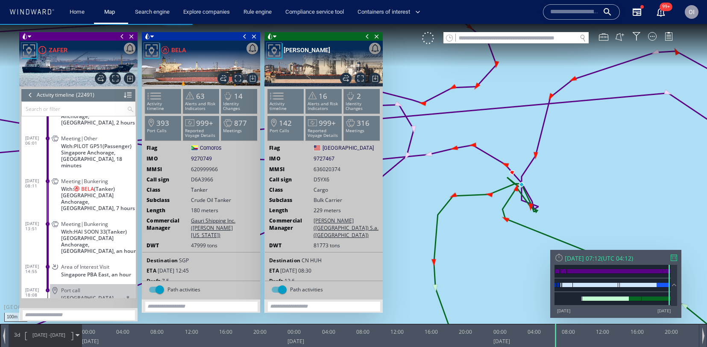
drag, startPoint x: 492, startPoint y: 212, endPoint x: 497, endPoint y: 213, distance: 5.1
click at [497, 213] on canvas "Map" at bounding box center [353, 181] width 707 height 314
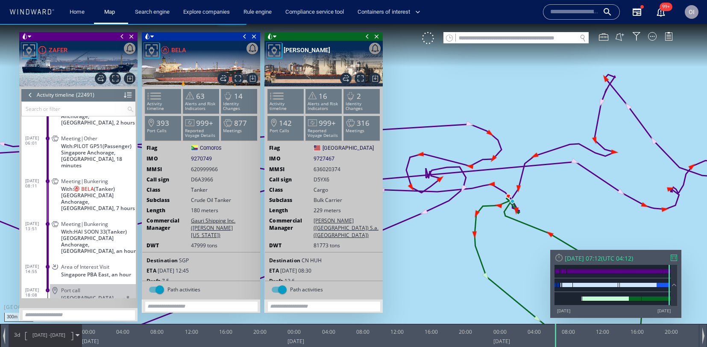
click at [510, 224] on canvas "Map" at bounding box center [353, 181] width 707 height 314
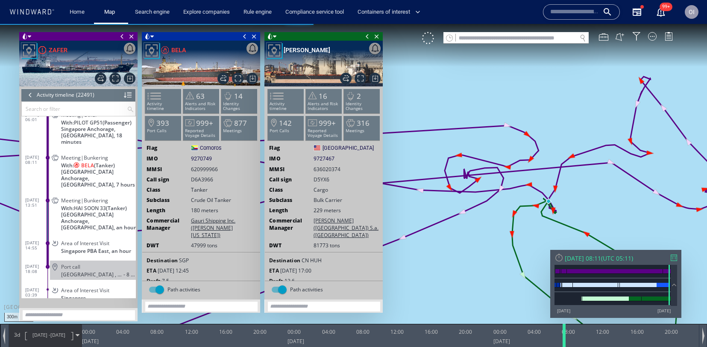
scroll to position [525162, 0]
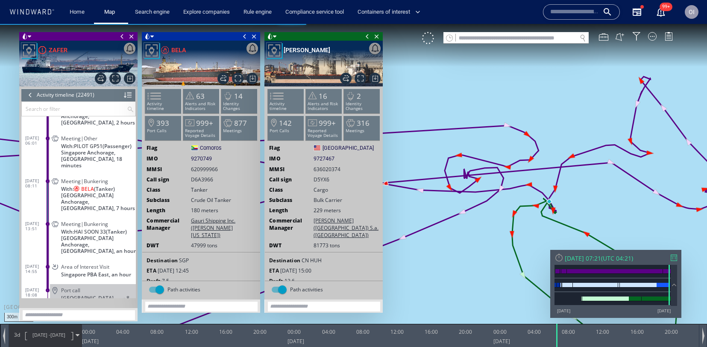
drag, startPoint x: 557, startPoint y: 342, endPoint x: 547, endPoint y: 337, distance: 11.7
click at [557, 342] on div at bounding box center [558, 335] width 9 height 23
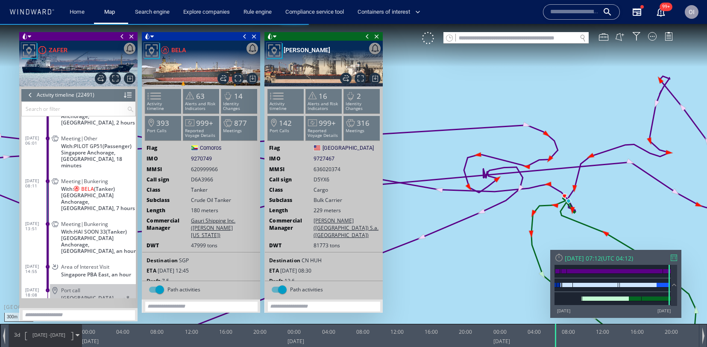
drag, startPoint x: 468, startPoint y: 290, endPoint x: 488, endPoint y: 290, distance: 20.1
click at [488, 290] on canvas "Map" at bounding box center [353, 181] width 707 height 314
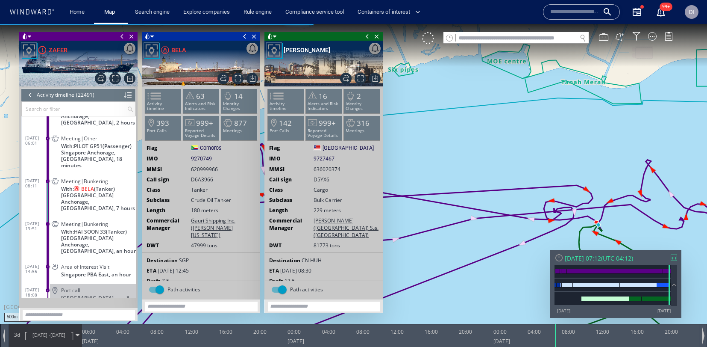
click at [521, 272] on canvas "Map" at bounding box center [353, 181] width 707 height 314
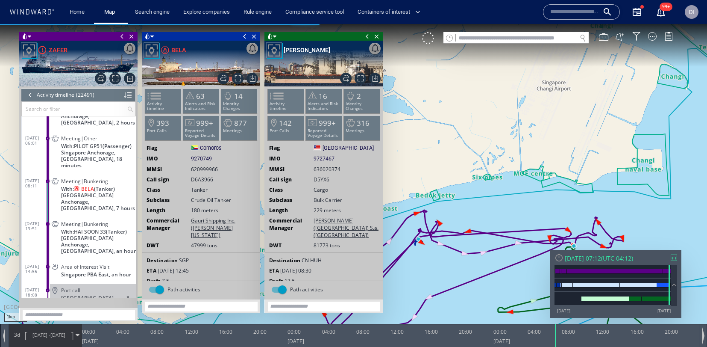
drag, startPoint x: 506, startPoint y: 286, endPoint x: 513, endPoint y: 276, distance: 12.6
click at [513, 276] on canvas "Map" at bounding box center [353, 181] width 707 height 314
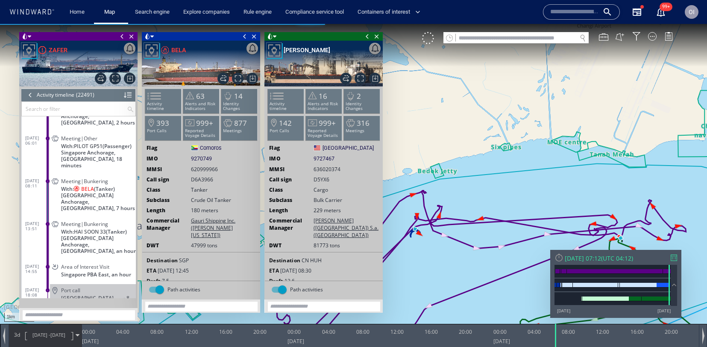
drag, startPoint x: 457, startPoint y: 261, endPoint x: 462, endPoint y: 244, distance: 17.9
click at [462, 244] on canvas "Map" at bounding box center [353, 181] width 707 height 314
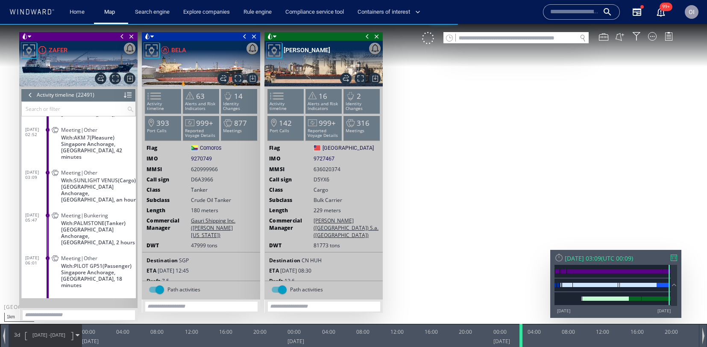
scroll to position [525115, 0]
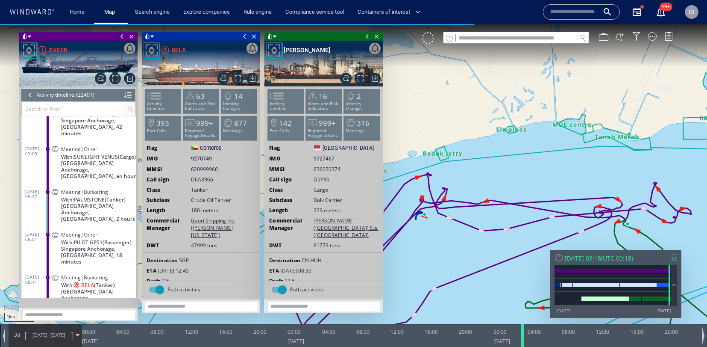
drag, startPoint x: 555, startPoint y: 336, endPoint x: 519, endPoint y: 344, distance: 36.9
click at [520, 345] on div at bounding box center [524, 335] width 9 height 23
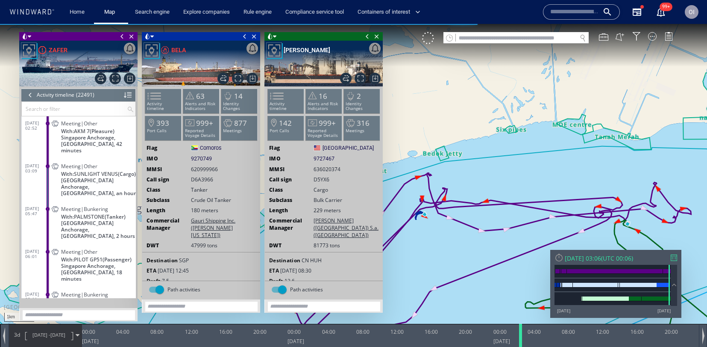
scroll to position [525092, 0]
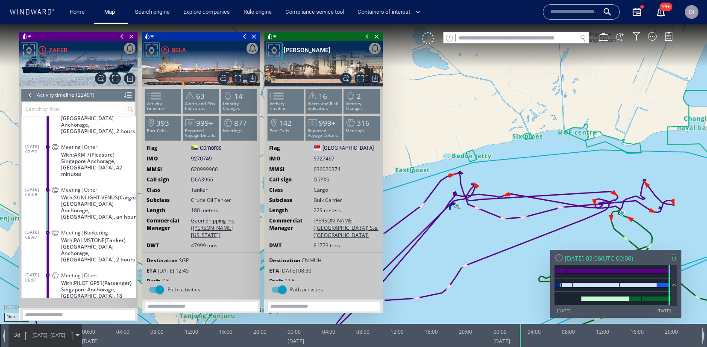
drag, startPoint x: 567, startPoint y: 181, endPoint x: 562, endPoint y: 154, distance: 27.0
click at [562, 155] on canvas "Map" at bounding box center [353, 181] width 707 height 314
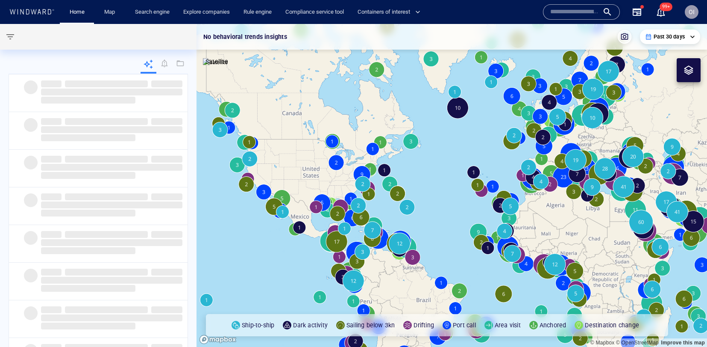
click at [589, 14] on input "text" at bounding box center [575, 12] width 49 height 13
paste input "*******"
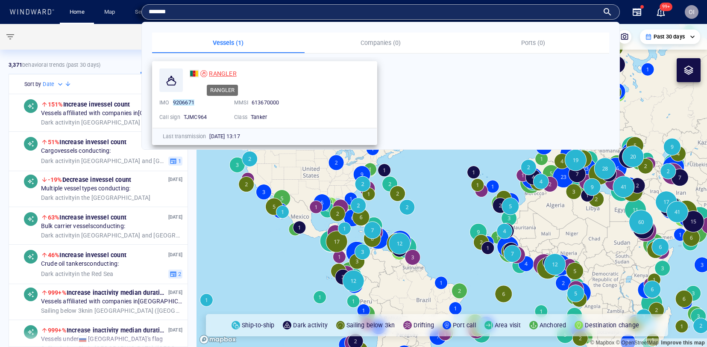
type input "*******"
click at [219, 76] on span "RANGLER" at bounding box center [222, 73] width 27 height 7
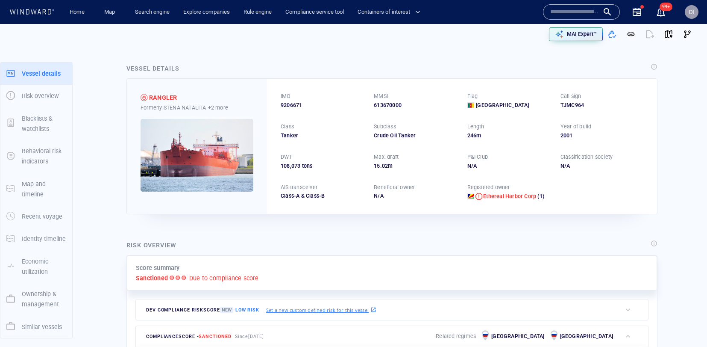
click at [589, 8] on input "text" at bounding box center [575, 12] width 49 height 13
paste input "*******"
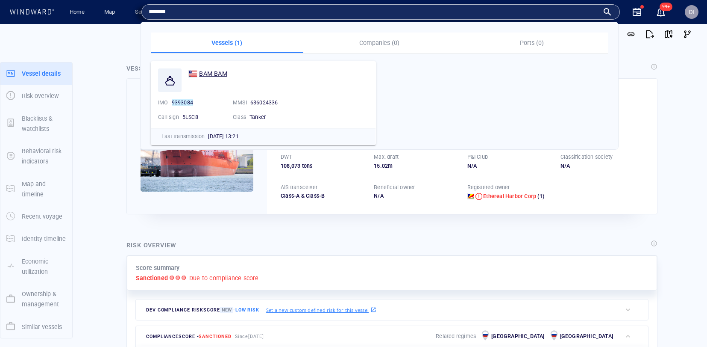
type input "*******"
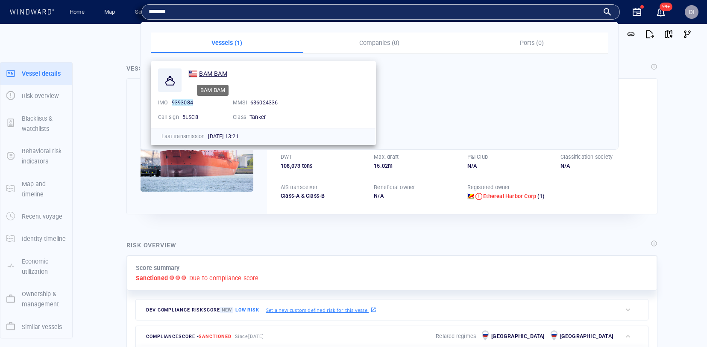
click at [218, 68] on div "BAM BAM" at bounding box center [213, 73] width 28 height 10
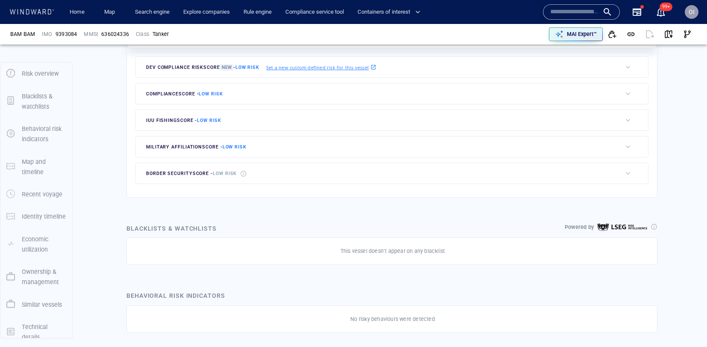
scroll to position [269, 0]
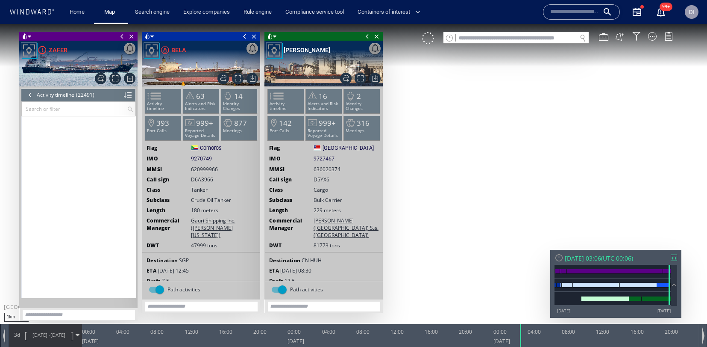
scroll to position [525092, 0]
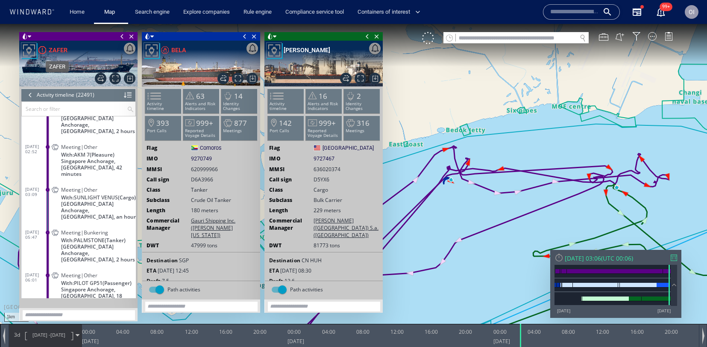
drag, startPoint x: 60, startPoint y: 50, endPoint x: 28, endPoint y: 82, distance: 45.3
click at [50, 50] on div "Export data Export path positions... Export property changes... Generate vessel…" at bounding box center [78, 64] width 118 height 46
drag, startPoint x: 30, startPoint y: 94, endPoint x: 165, endPoint y: 97, distance: 134.7
click at [30, 94] on div at bounding box center [30, 94] width 9 height 13
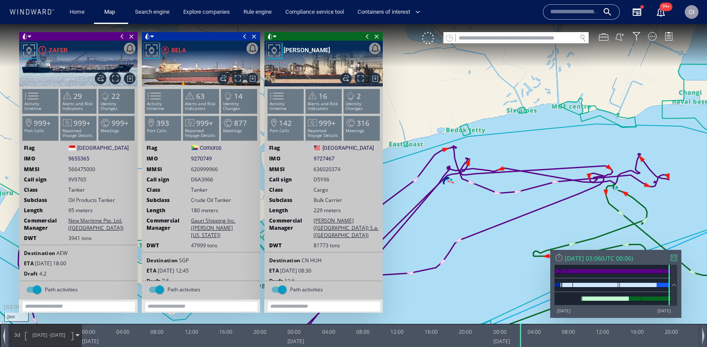
click at [88, 159] on span "9655365" at bounding box center [78, 159] width 21 height 8
click at [80, 159] on span "9655365" at bounding box center [78, 159] width 21 height 8
copy span "9655365"
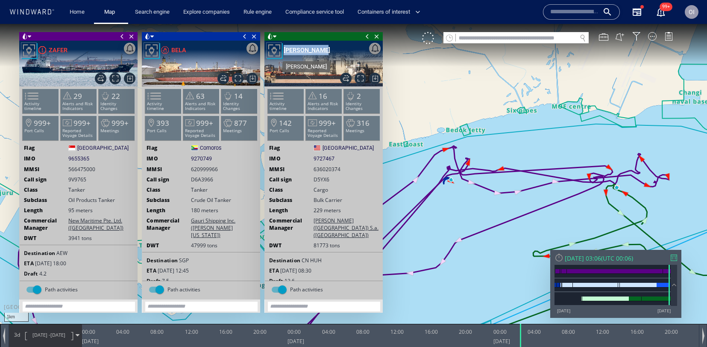
drag, startPoint x: 321, startPoint y: 50, endPoint x: 326, endPoint y: 50, distance: 4.7
click at [326, 50] on div "Export data Export path positions... Export property changes... Generate vessel…" at bounding box center [324, 64] width 118 height 46
copy div "Export data Export path positions... Export property changes... Generate vessel…"
click at [278, 97] on span at bounding box center [271, 96] width 13 height 12
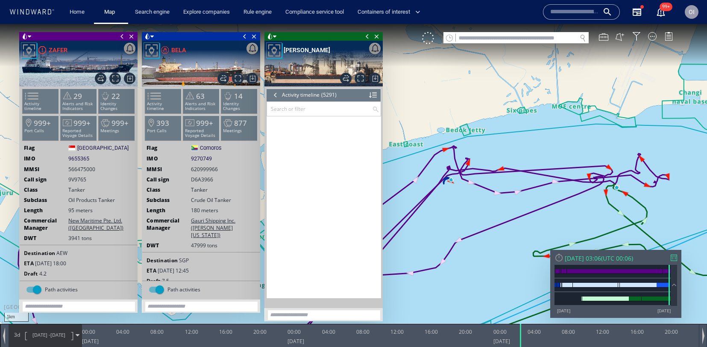
scroll to position [123121, 0]
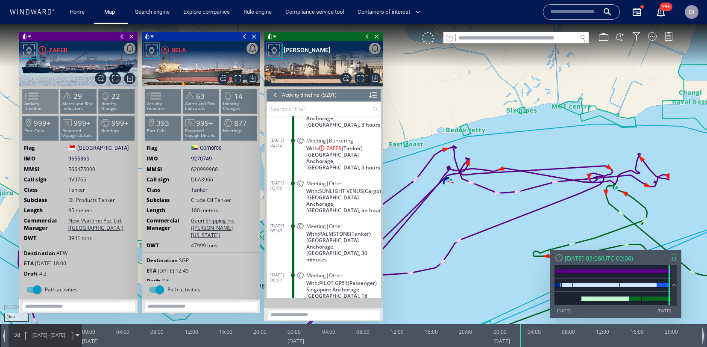
click at [44, 105] on p "Activity timeline" at bounding box center [41, 105] width 36 height 9
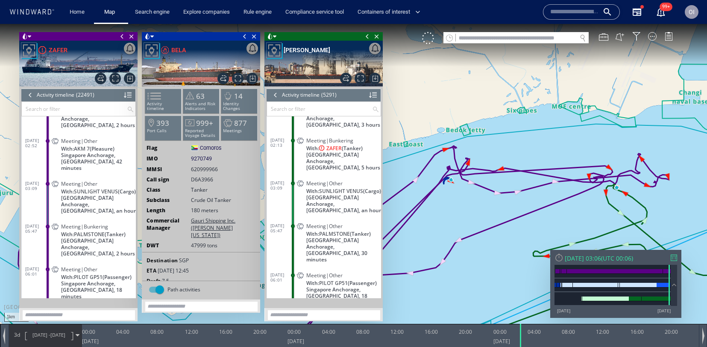
scroll to position [525098, 0]
click at [367, 151] on span "Singapore Anchorage, Singapore, 5 hours" at bounding box center [343, 160] width 75 height 19
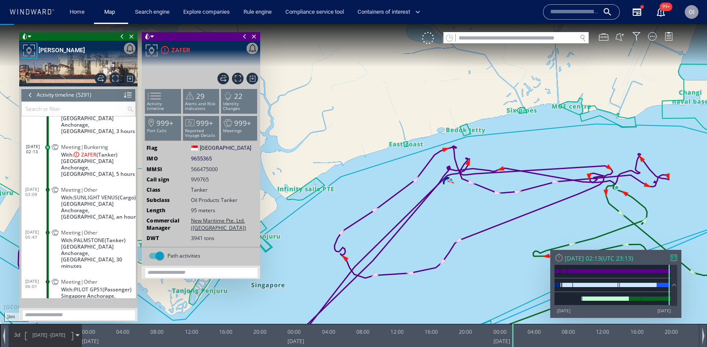
scroll to position [123097, 0]
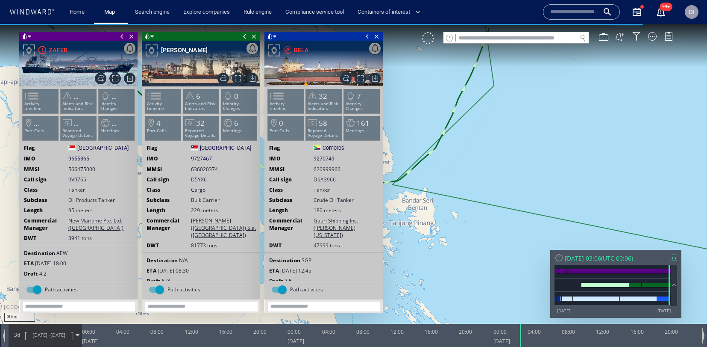
drag, startPoint x: 427, startPoint y: 212, endPoint x: 562, endPoint y: 202, distance: 134.5
click at [563, 202] on canvas "Map" at bounding box center [353, 181] width 707 height 314
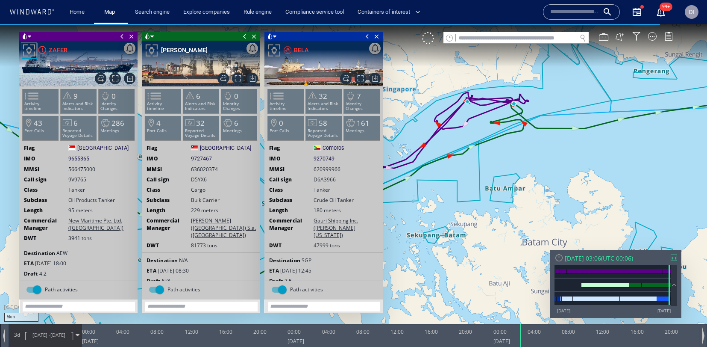
drag, startPoint x: 495, startPoint y: 180, endPoint x: 512, endPoint y: 205, distance: 30.4
click at [511, 206] on canvas "Map" at bounding box center [353, 181] width 707 height 314
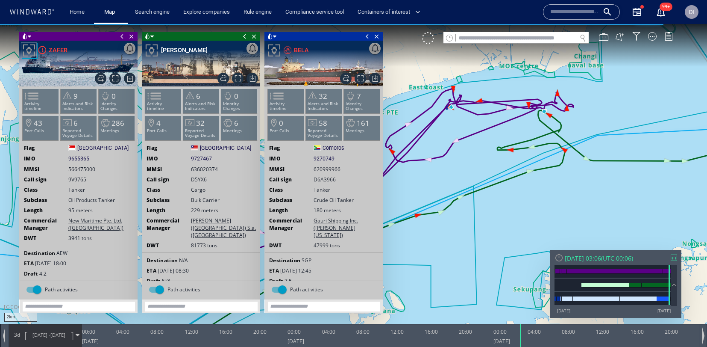
click at [490, 206] on canvas "Map" at bounding box center [353, 181] width 707 height 314
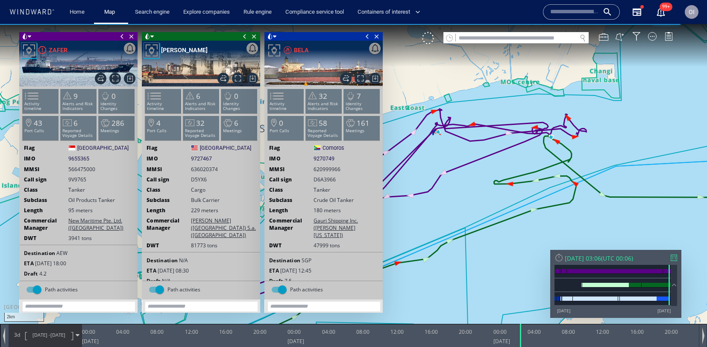
drag, startPoint x: 476, startPoint y: 150, endPoint x: 483, endPoint y: 168, distance: 18.4
click at [483, 168] on canvas "Map" at bounding box center [353, 181] width 707 height 314
